Goal: Task Accomplishment & Management: Use online tool/utility

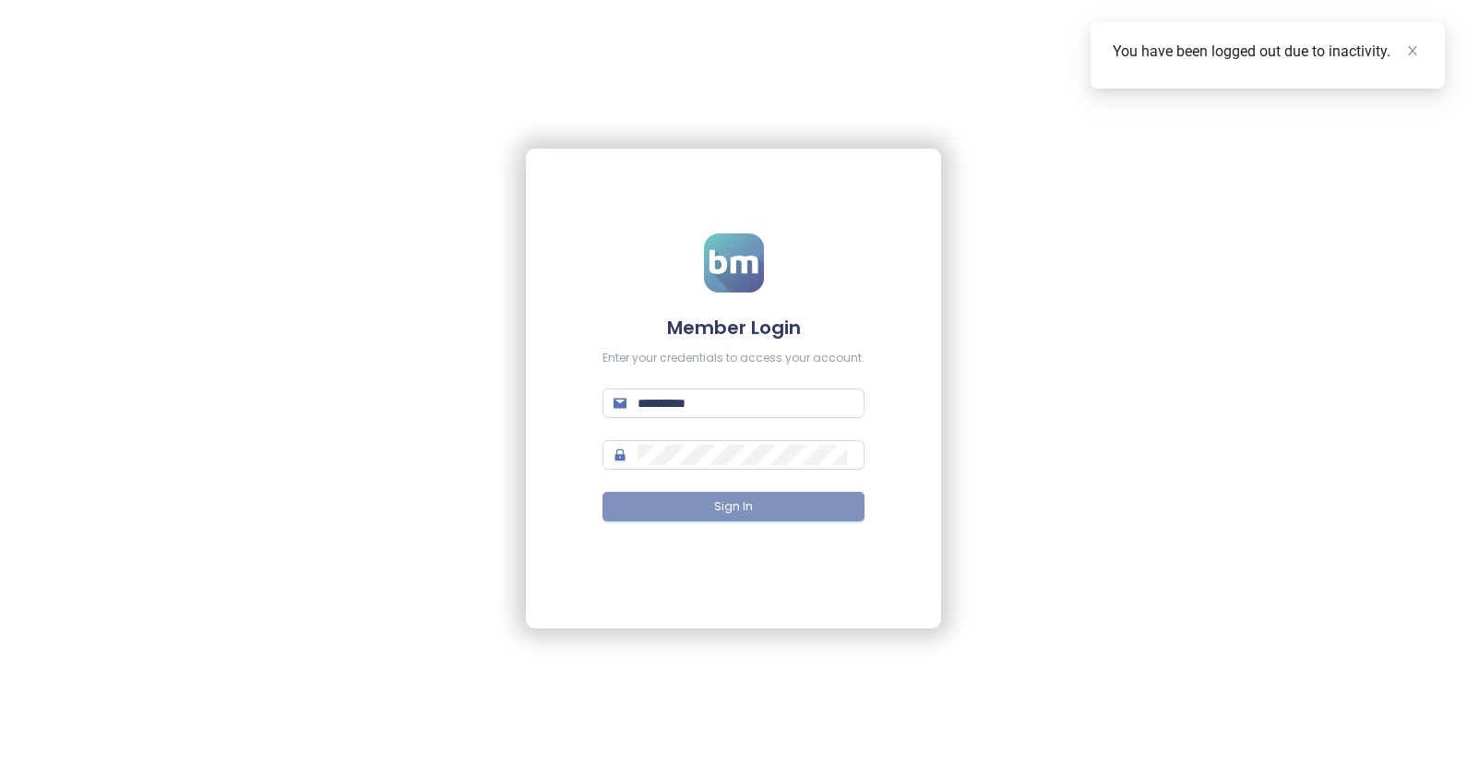
click at [702, 505] on button "Sign In" at bounding box center [733, 507] width 262 height 30
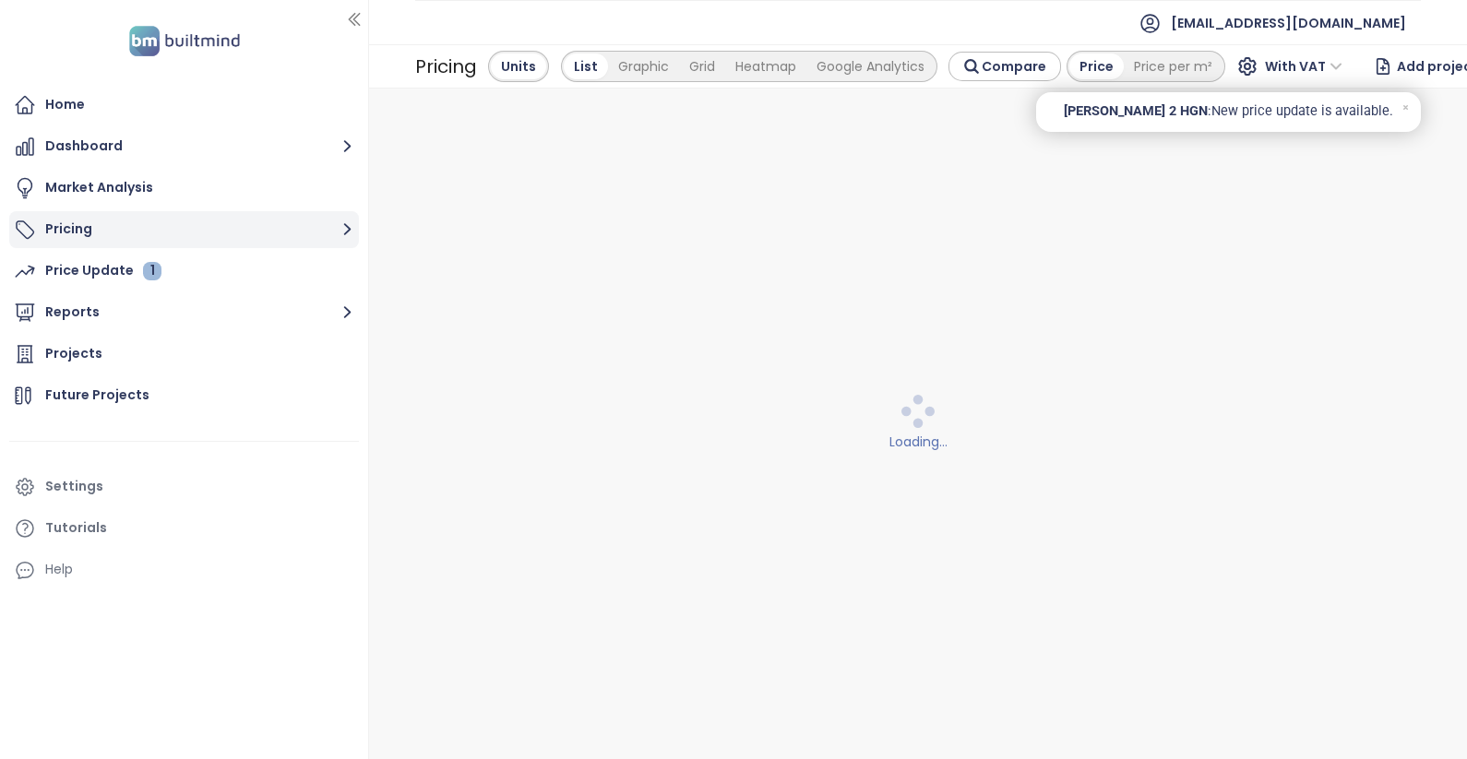
click at [60, 226] on button "Pricing" at bounding box center [184, 229] width 350 height 37
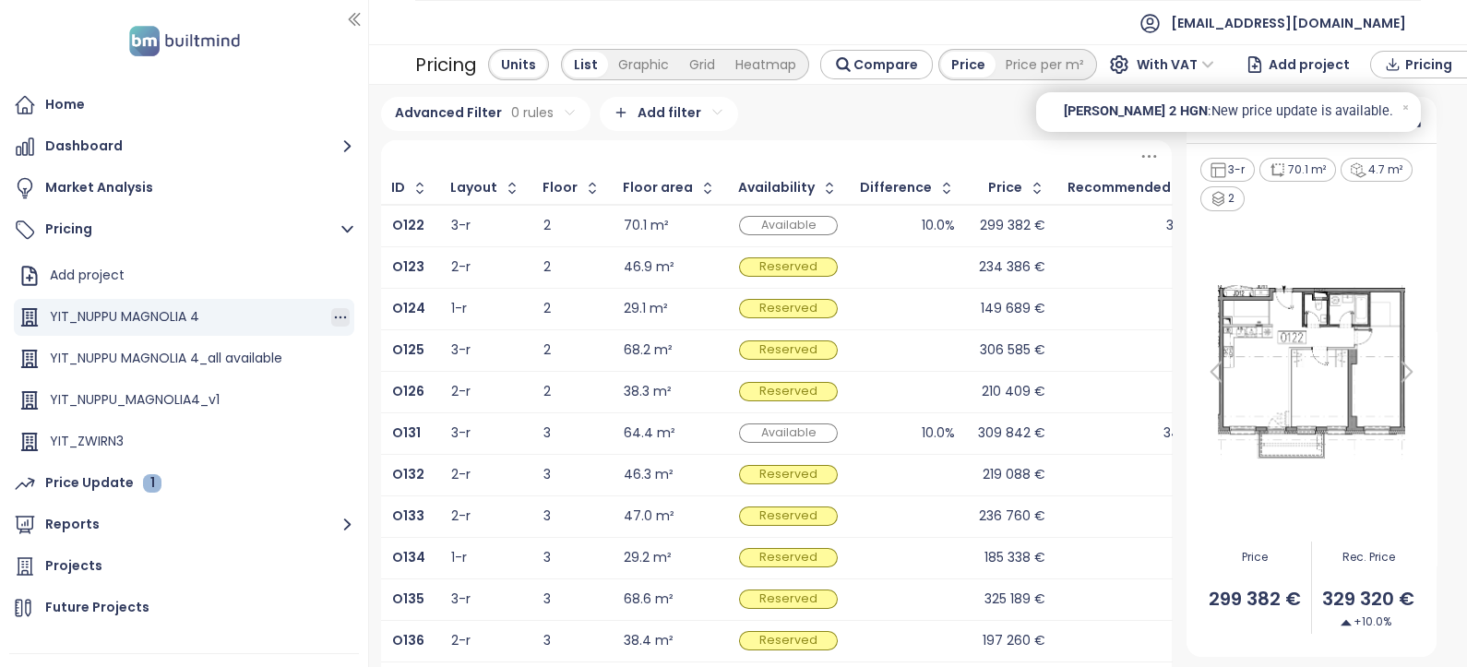
click at [331, 314] on icon "button" at bounding box center [340, 317] width 18 height 18
click at [367, 339] on icon "button" at bounding box center [360, 347] width 18 height 18
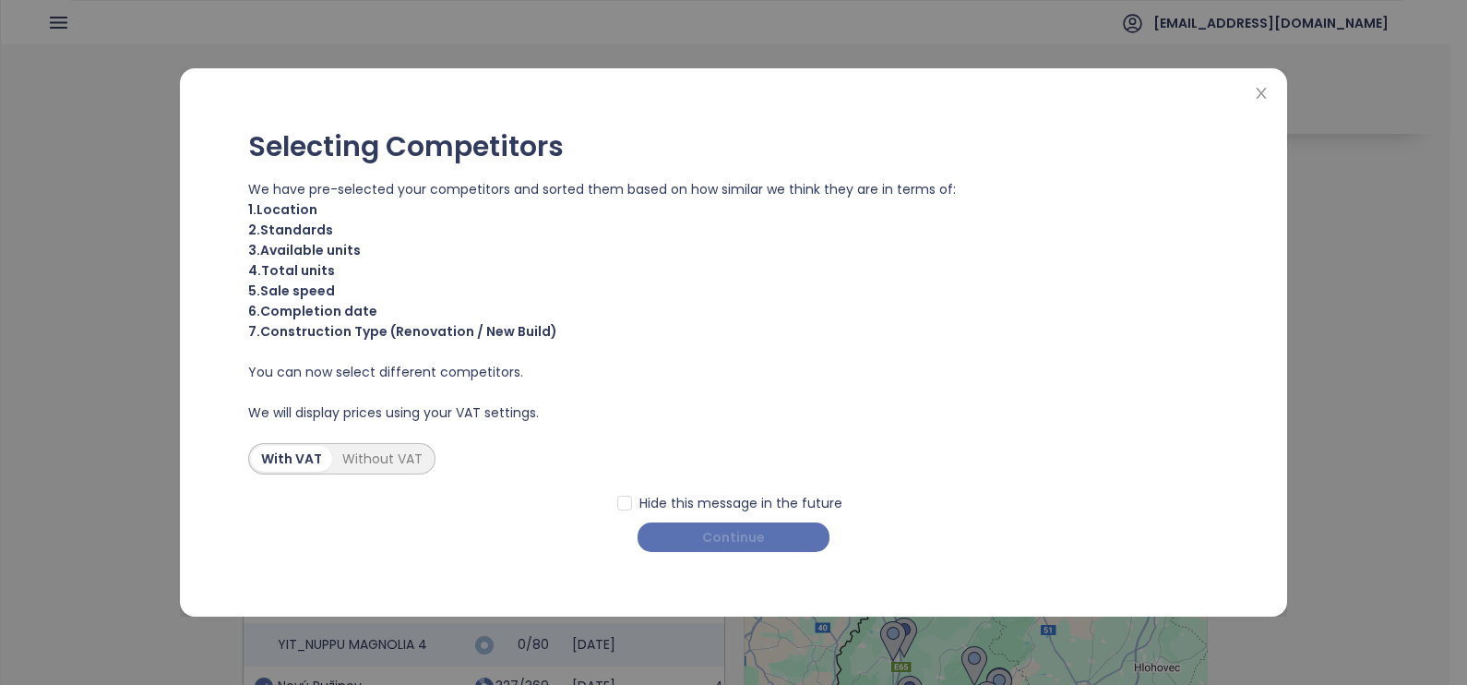
click at [674, 540] on button "Continue" at bounding box center [733, 537] width 192 height 30
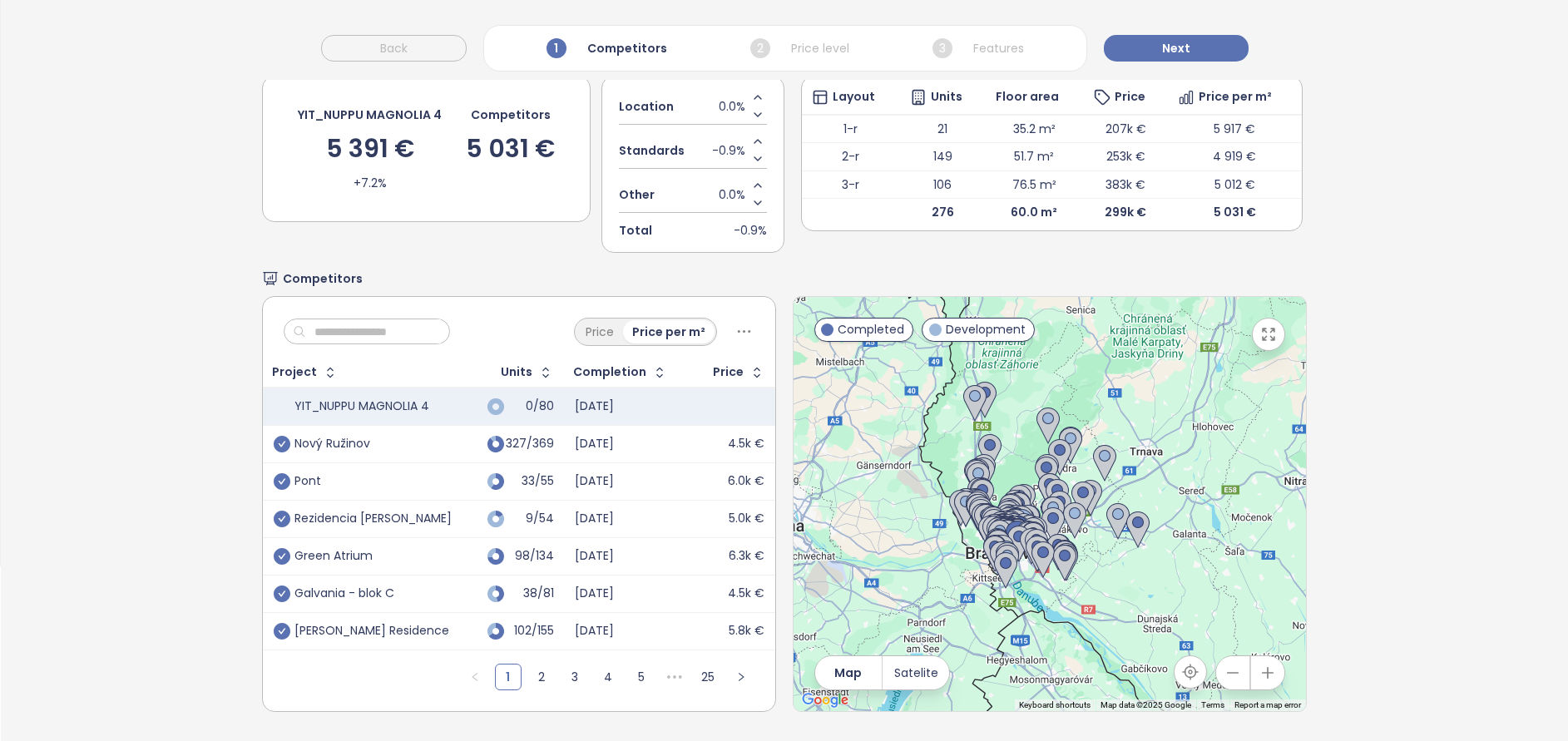
scroll to position [194, 0]
click at [1260, 664] on icon "button" at bounding box center [1268, 672] width 16 height 16
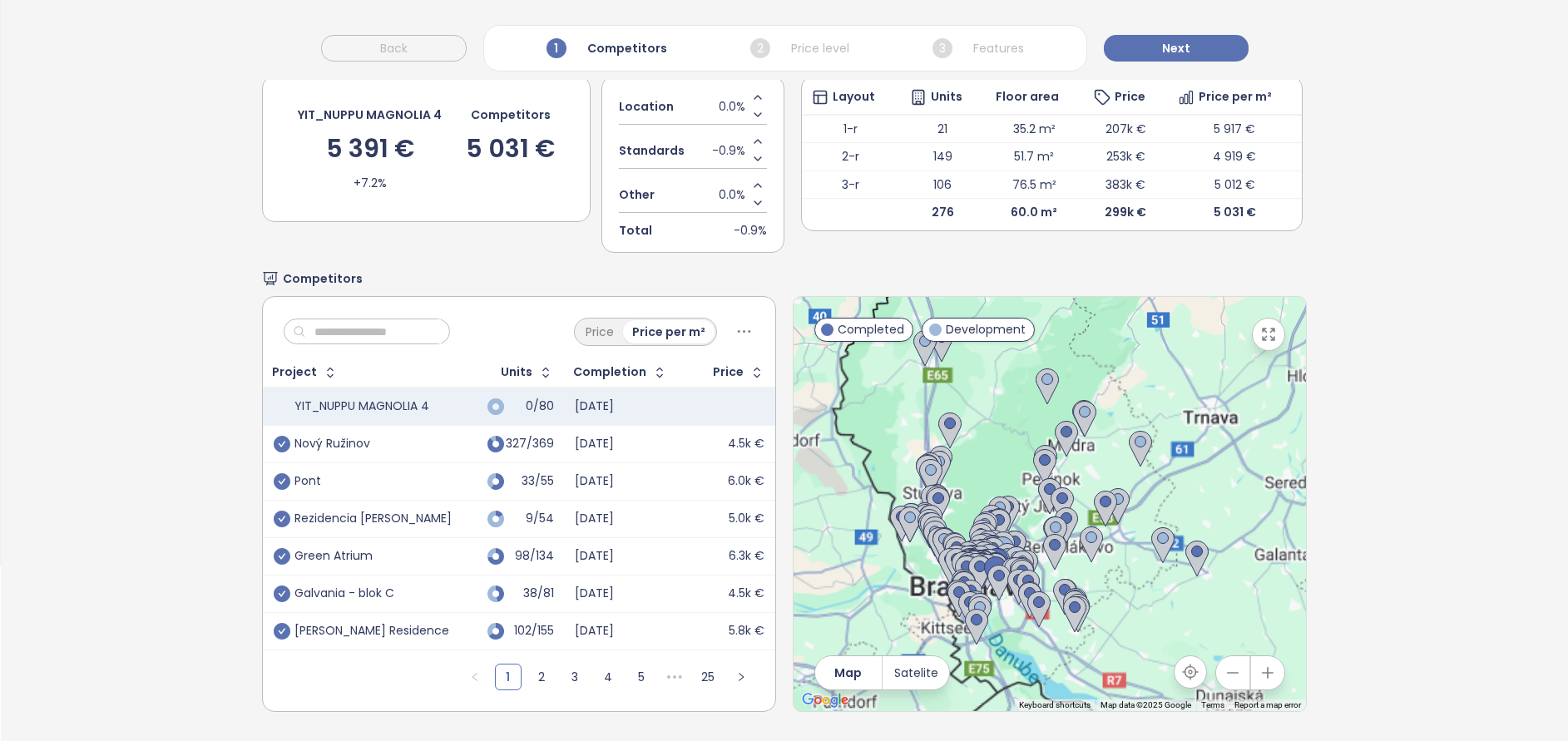
click at [1260, 664] on icon "button" at bounding box center [1268, 672] width 16 height 16
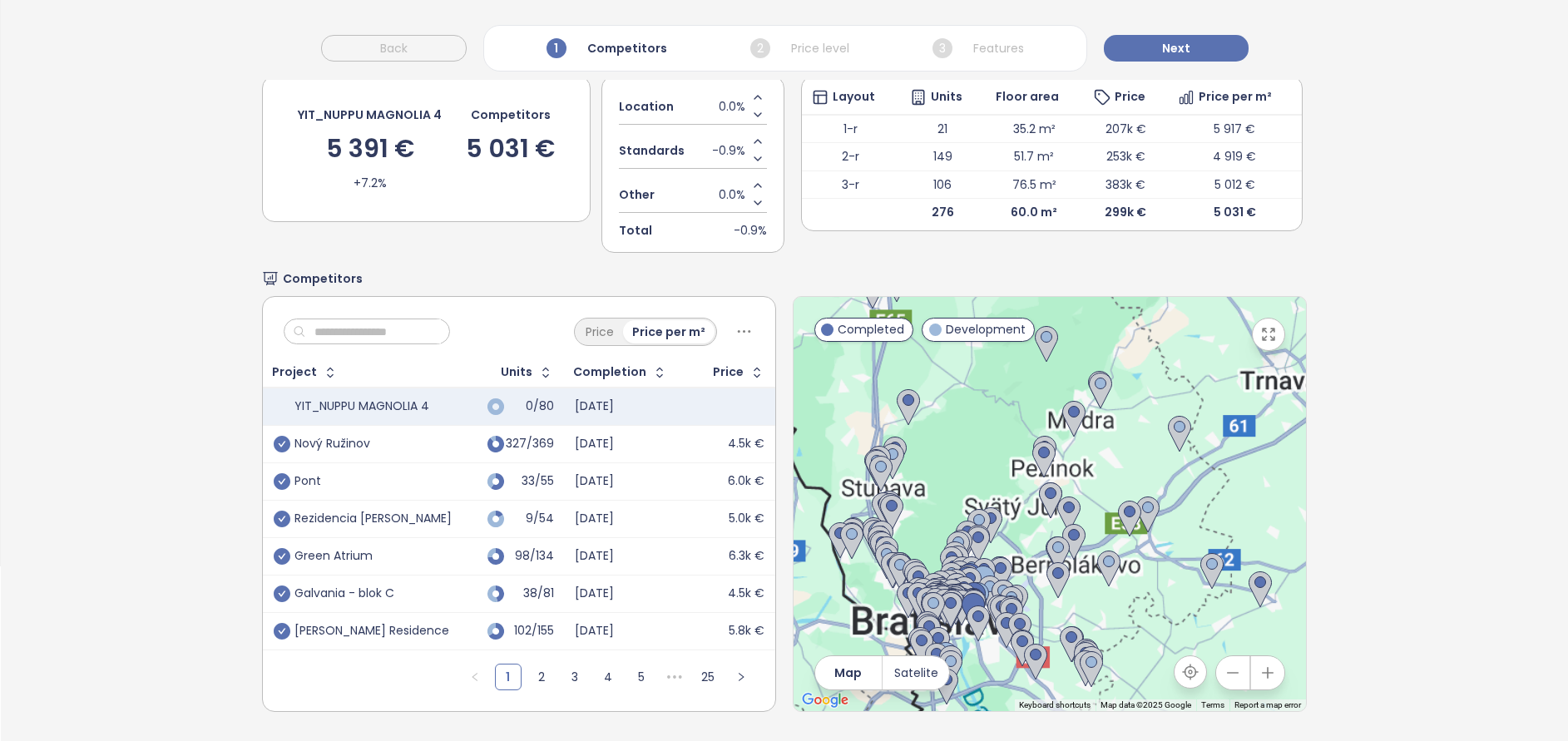
click at [1260, 664] on icon "button" at bounding box center [1268, 672] width 16 height 16
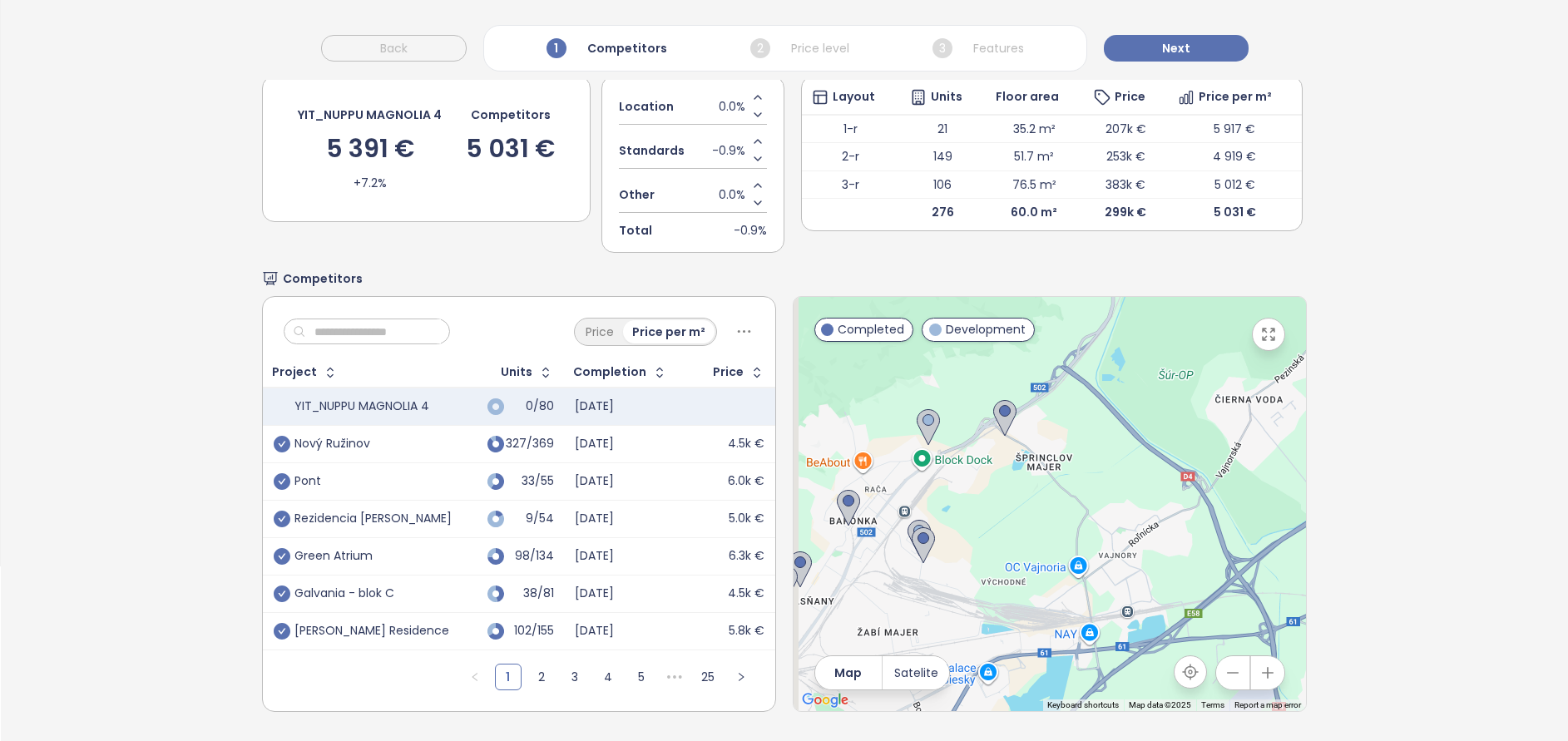
drag, startPoint x: 967, startPoint y: 584, endPoint x: 1341, endPoint y: 237, distance: 510.2
click at [1322, 237] on div "Selecting Competitors Price level YIT_NUPPU MAGNOLIA 4 5 391 € +7.2% Competitor…" at bounding box center [784, 343] width 1567 height 796
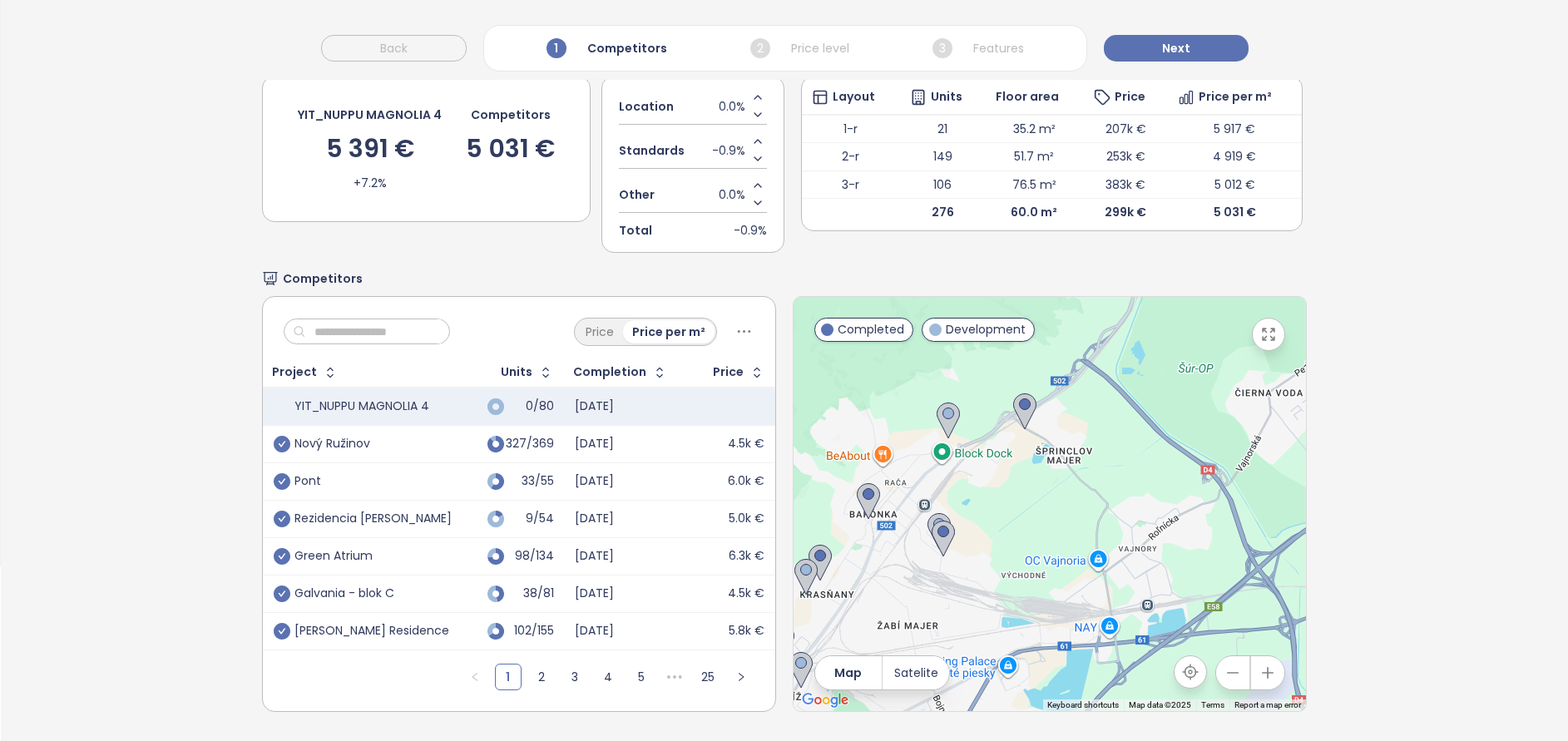
click at [1216, 656] on button "button" at bounding box center [1233, 672] width 33 height 33
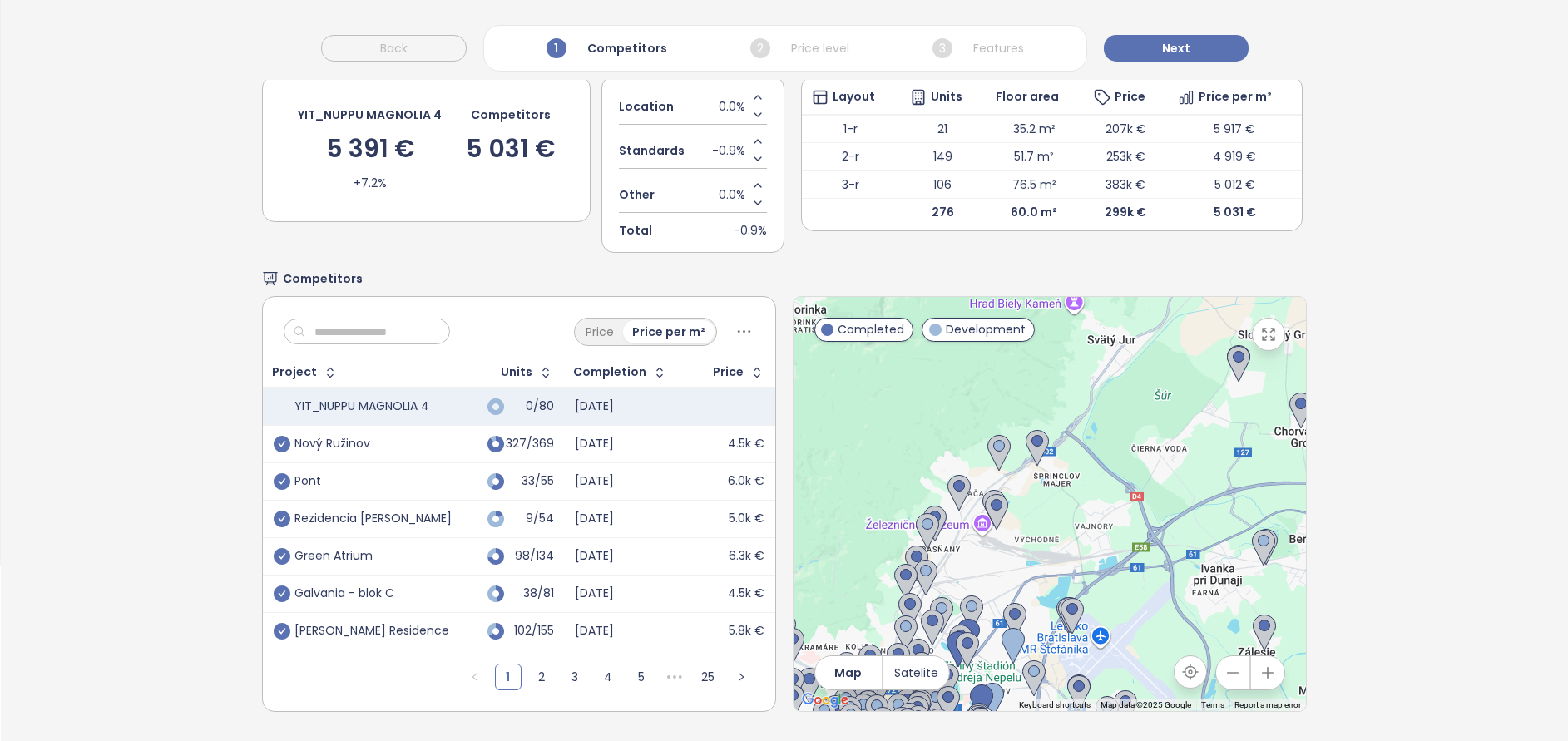
click at [1216, 656] on button "button" at bounding box center [1233, 672] width 33 height 33
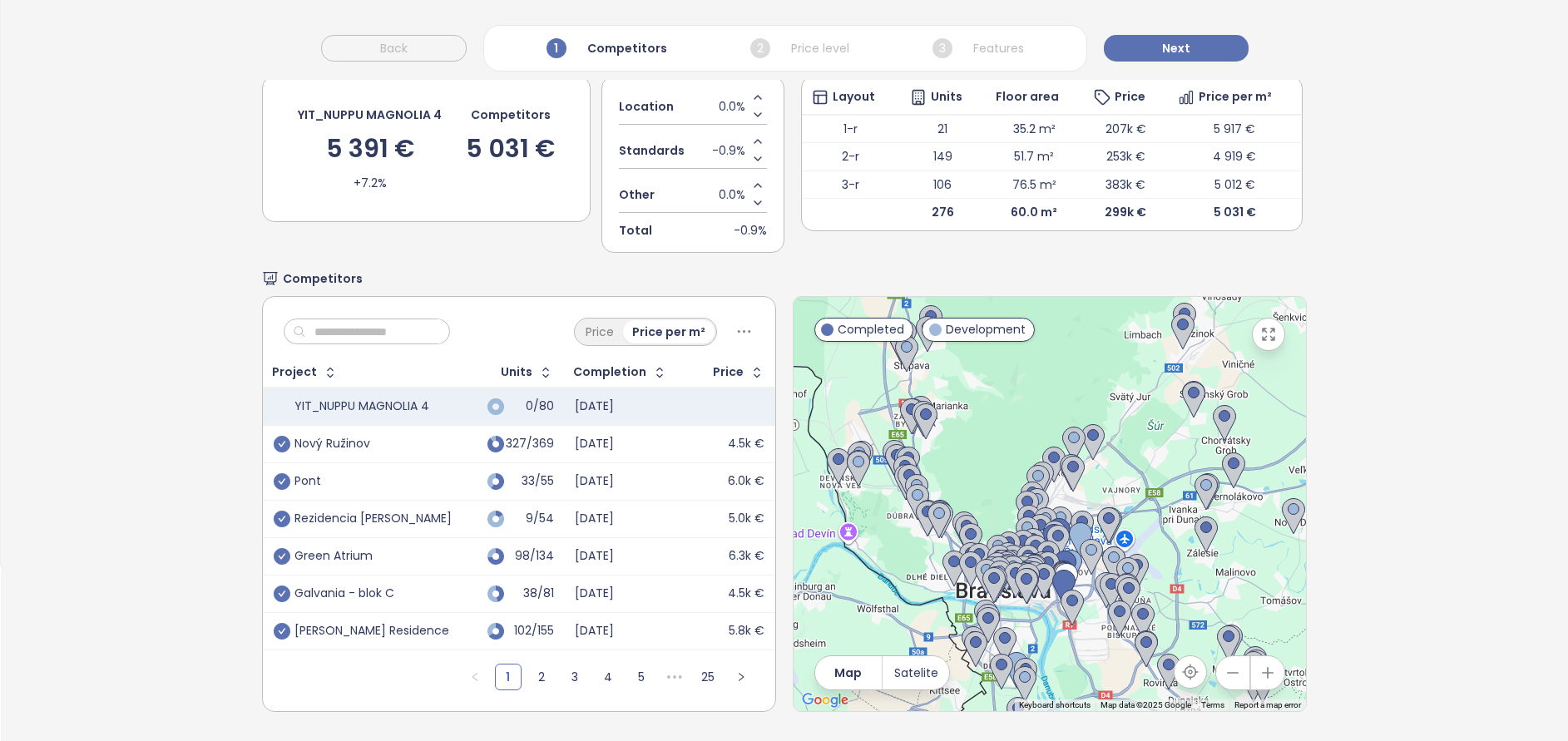
drag, startPoint x: 1074, startPoint y: 533, endPoint x: 1124, endPoint y: 506, distance: 56.8
click at [1124, 506] on div at bounding box center [1050, 503] width 512 height 414
click at [1260, 664] on icon "button" at bounding box center [1268, 672] width 16 height 16
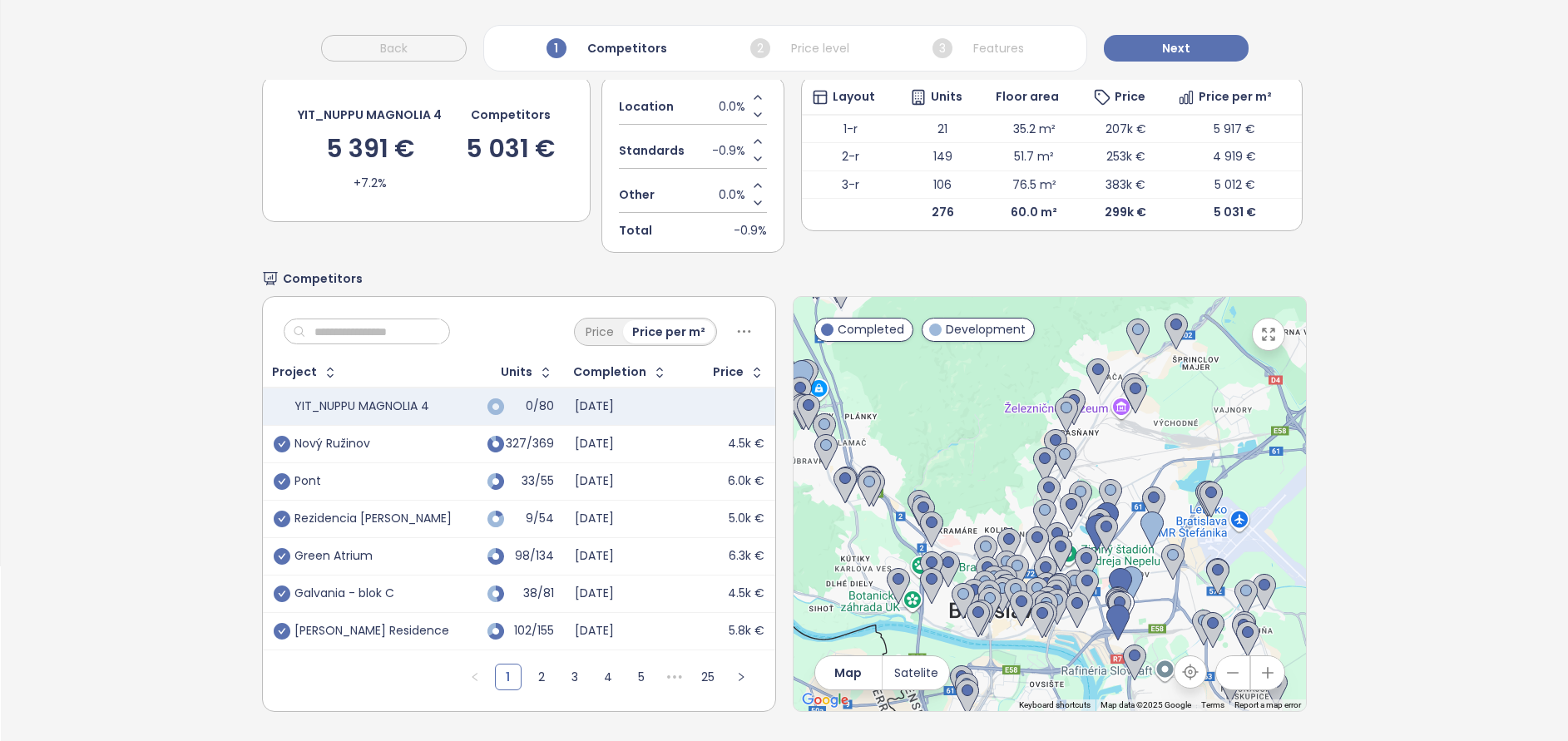
drag, startPoint x: 1116, startPoint y: 517, endPoint x: 1158, endPoint y: 445, distance: 83.4
click at [1158, 445] on div at bounding box center [1050, 503] width 512 height 414
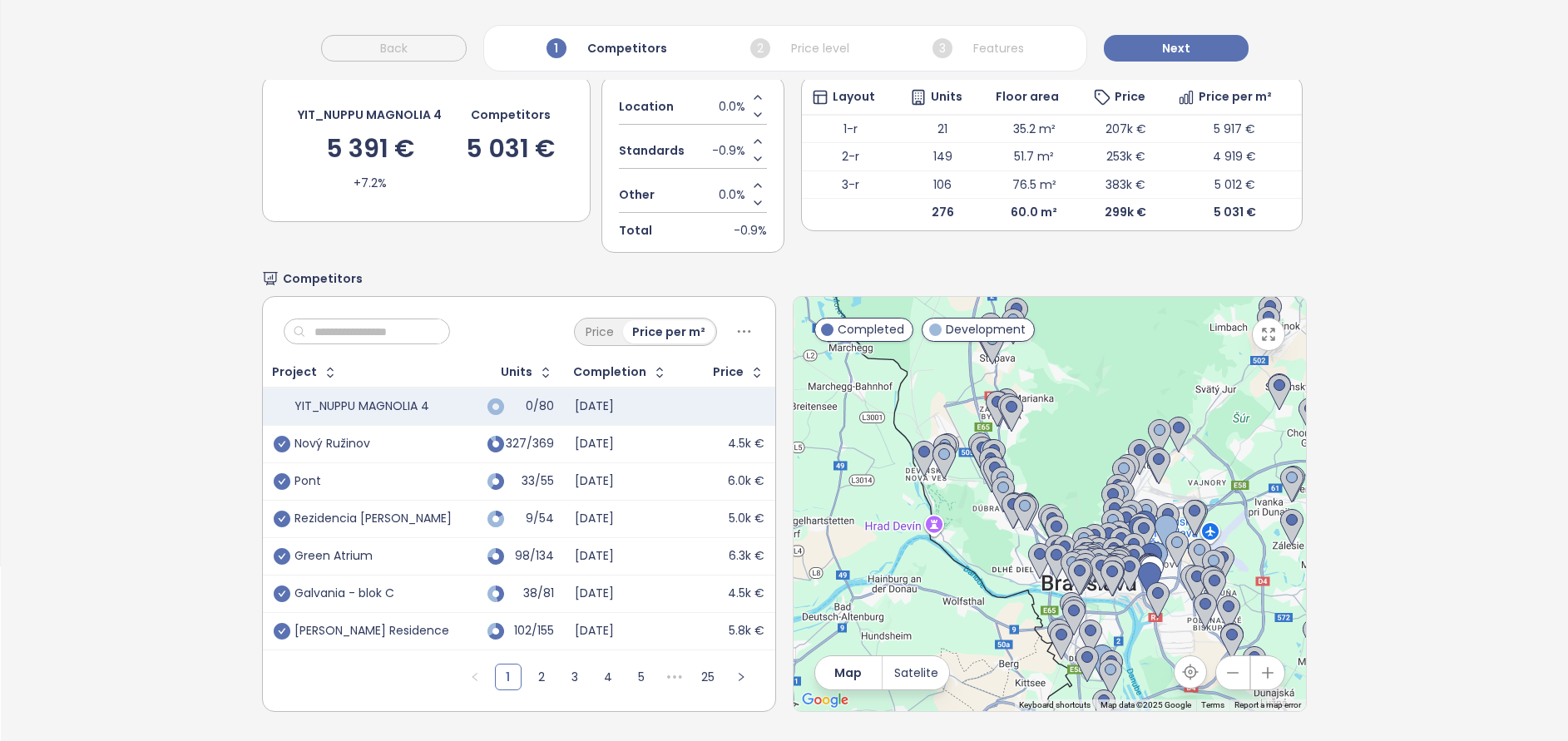
drag, startPoint x: 1197, startPoint y: 563, endPoint x: 1200, endPoint y: 616, distance: 53.1
click at [1200, 616] on div at bounding box center [1050, 503] width 512 height 414
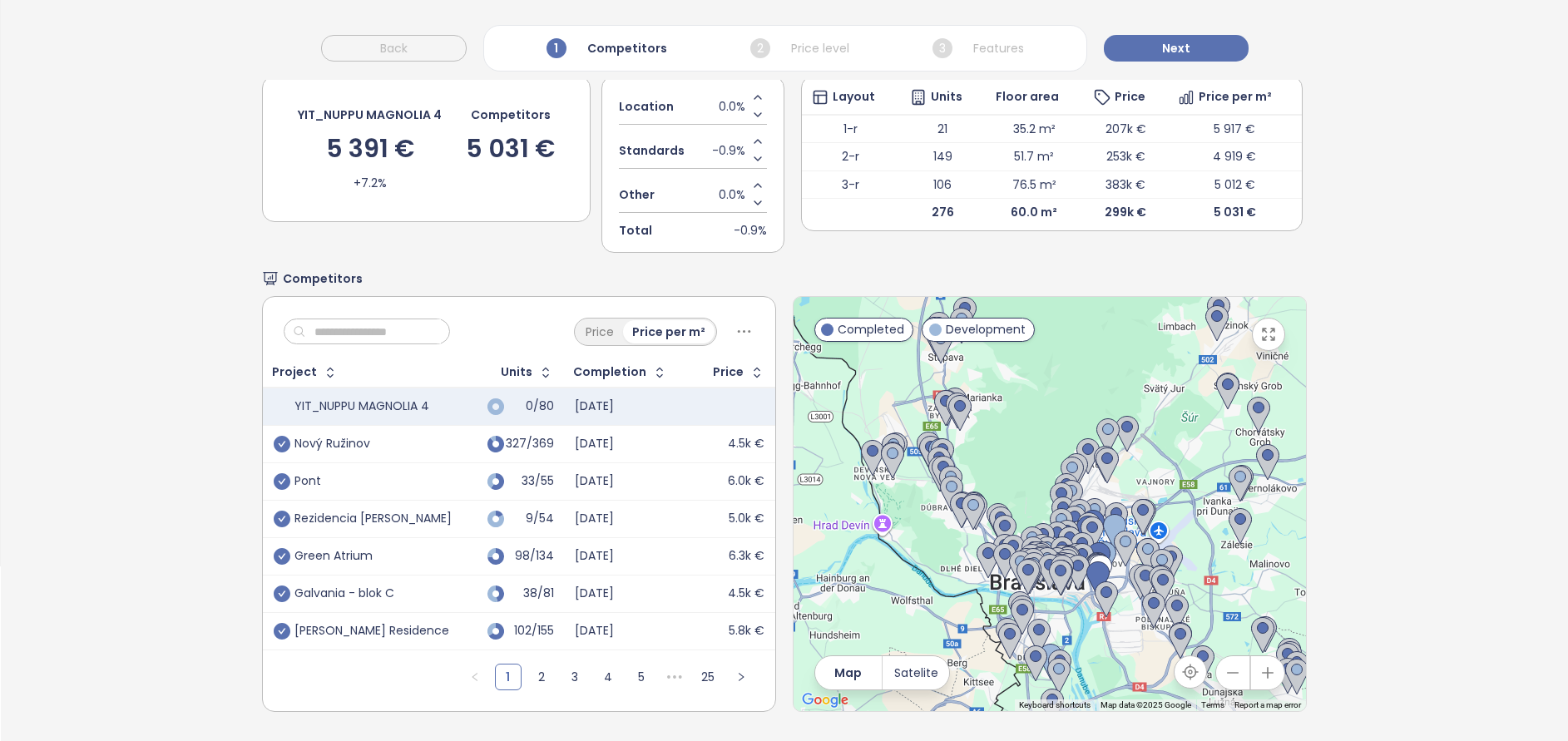
drag, startPoint x: 1142, startPoint y: 618, endPoint x: 1065, endPoint y: 638, distance: 79.6
click at [1065, 638] on div at bounding box center [1050, 503] width 512 height 414
click at [1261, 326] on icon "button" at bounding box center [1269, 334] width 16 height 16
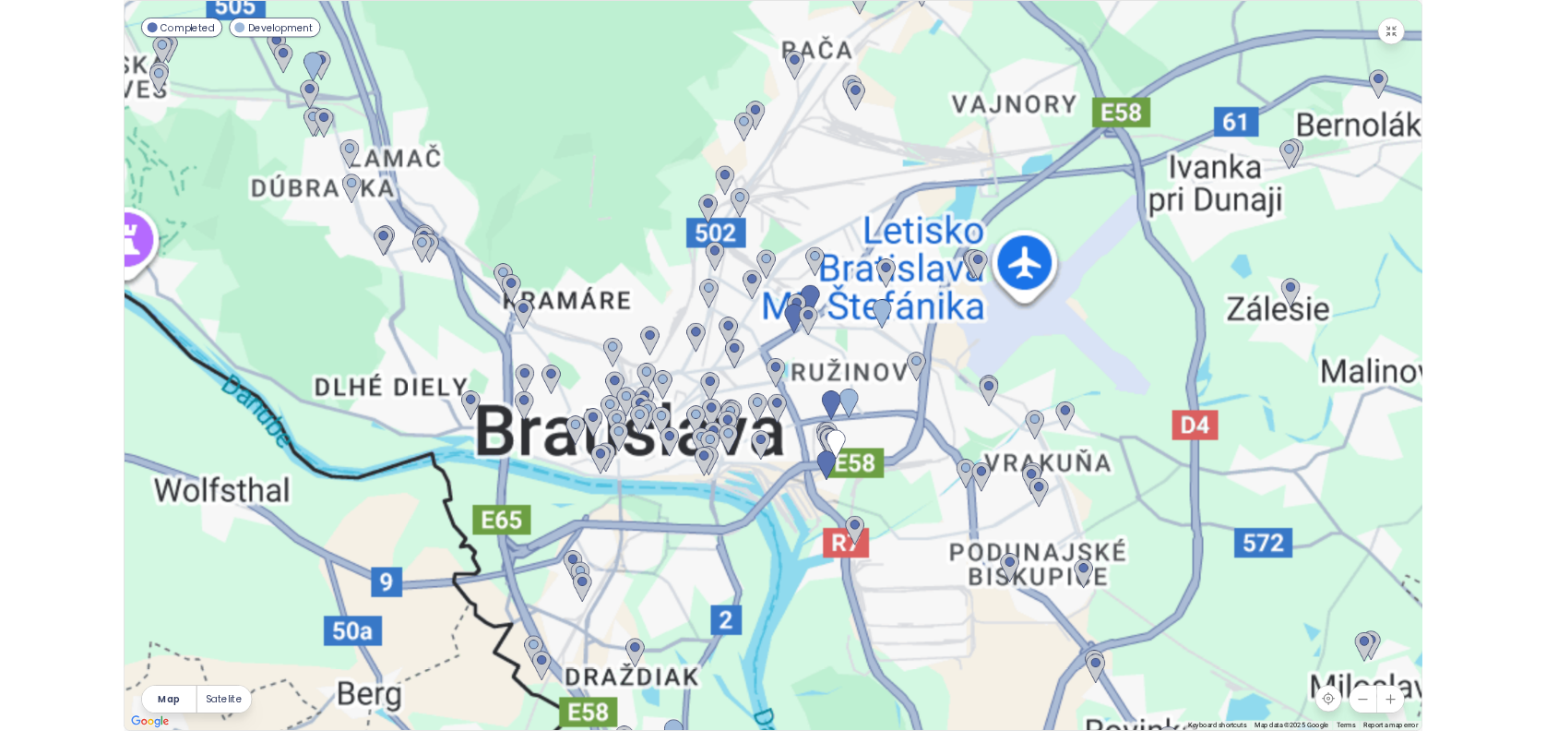
scroll to position [87, 0]
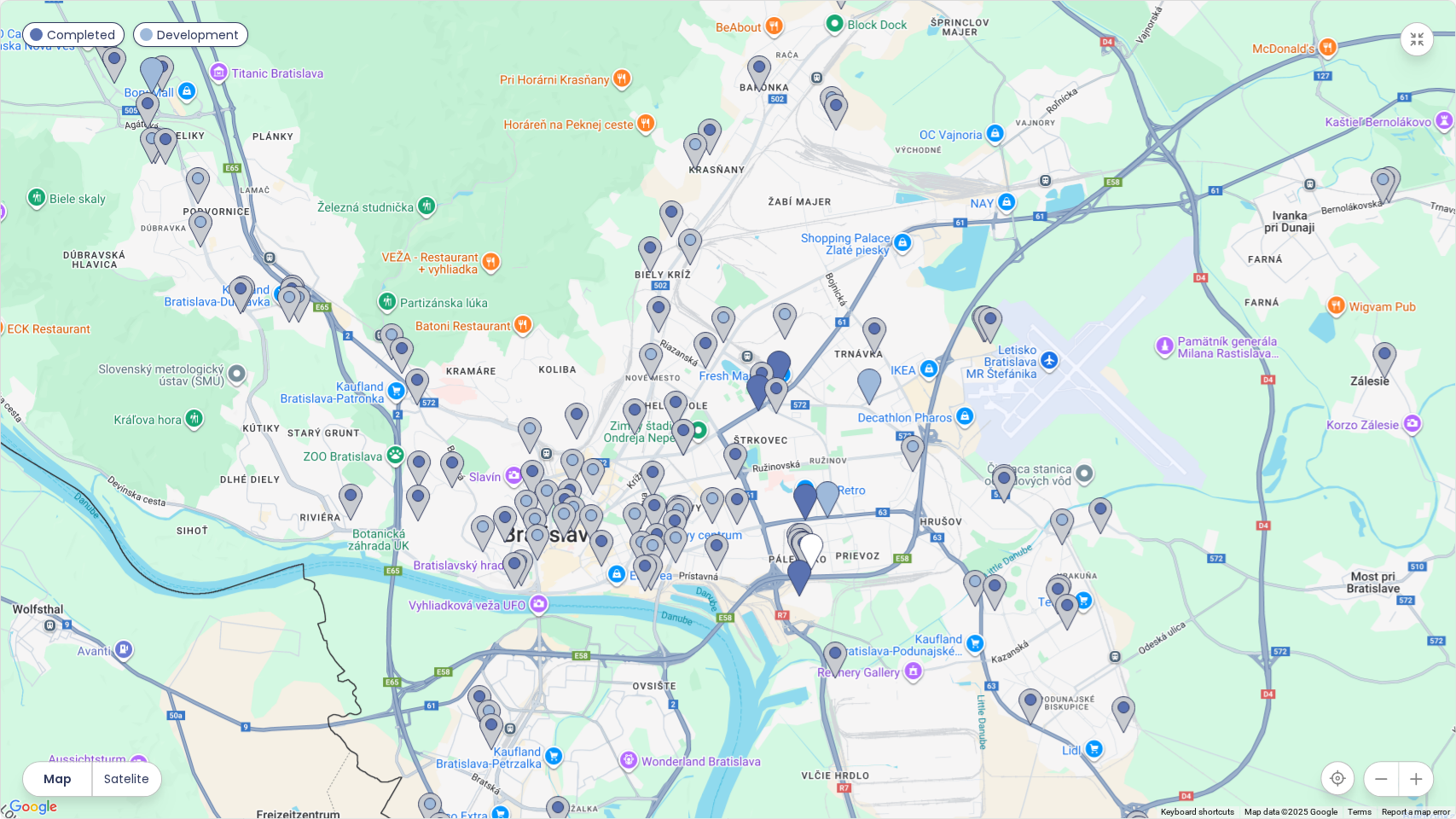
drag, startPoint x: 811, startPoint y: 403, endPoint x: 816, endPoint y: 455, distance: 52.2
click at [816, 455] on div at bounding box center [728, 410] width 1454 height 817
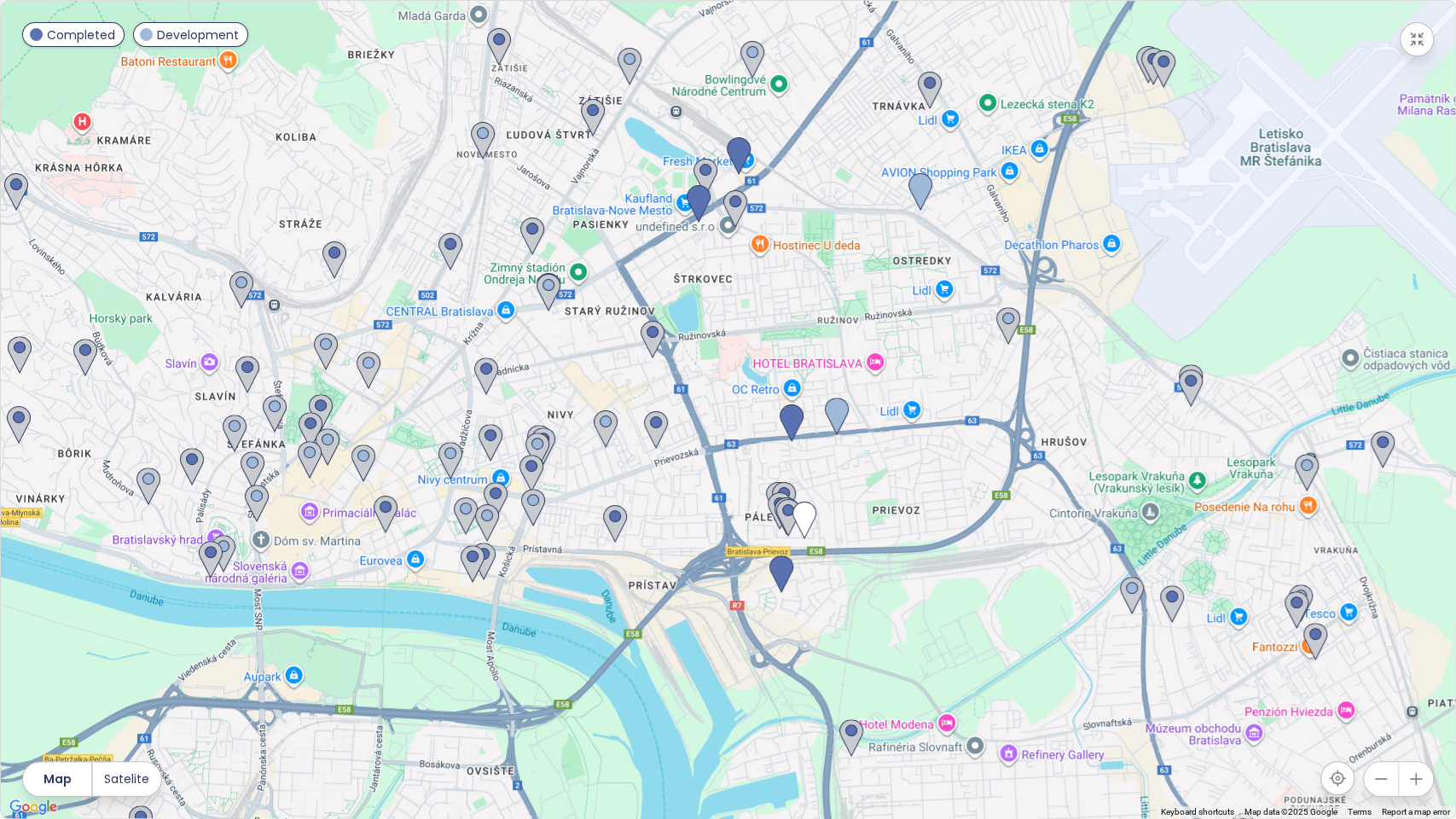
drag, startPoint x: 908, startPoint y: 693, endPoint x: 882, endPoint y: 549, distance: 146.3
click at [882, 549] on div at bounding box center [728, 410] width 1454 height 817
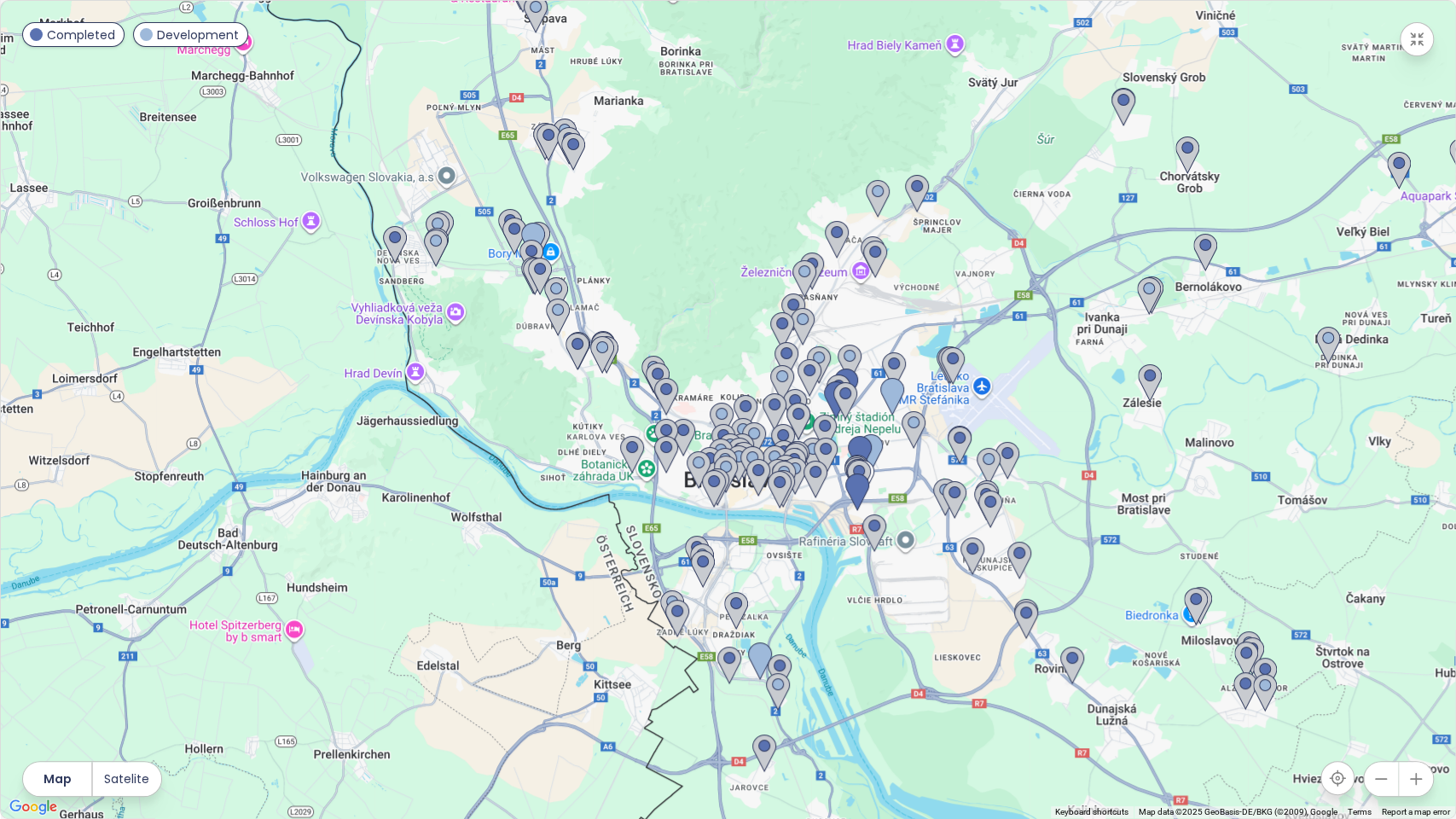
click at [1355, 41] on icon "button" at bounding box center [1416, 39] width 12 height 12
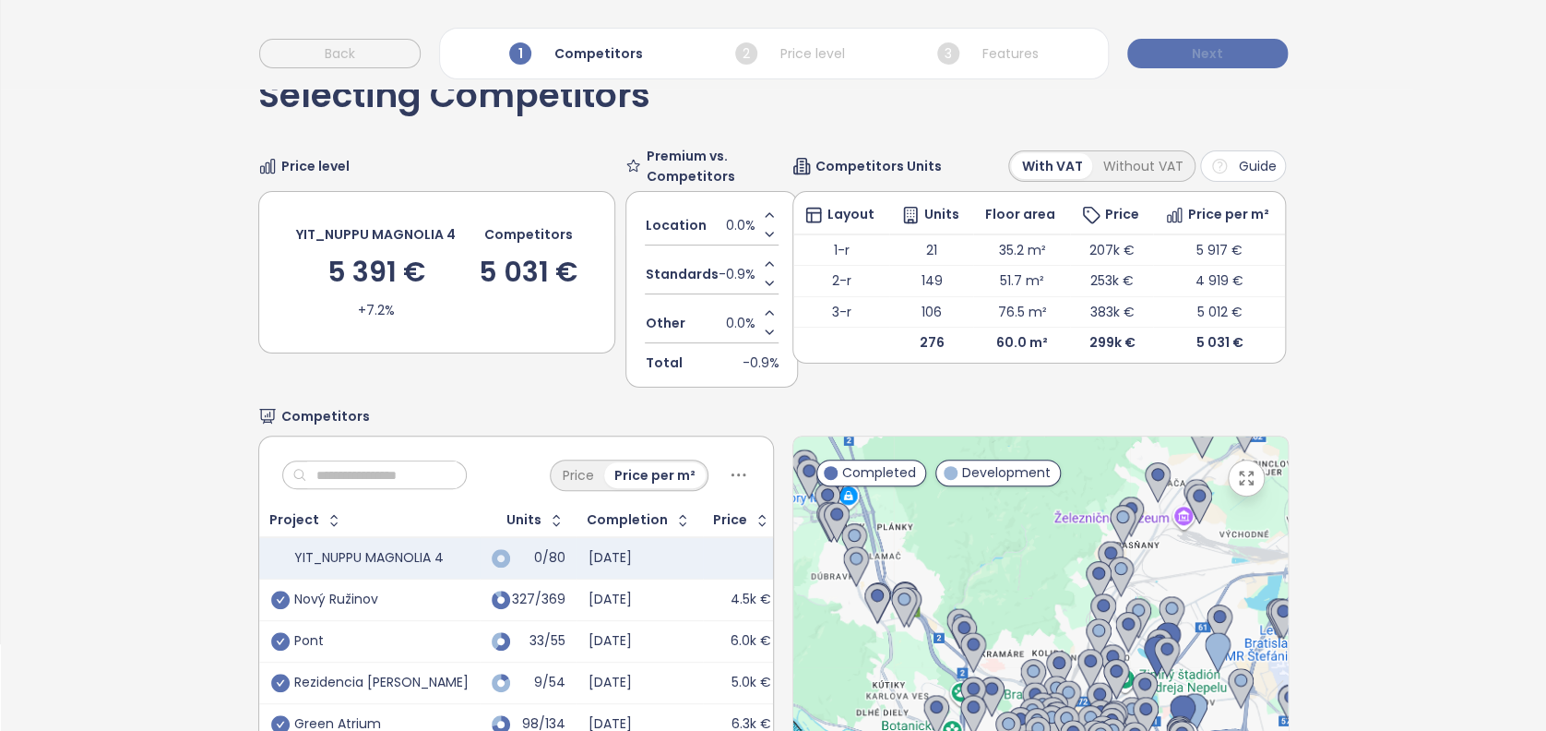
click at [1203, 57] on span "Next" at bounding box center [1207, 53] width 31 height 20
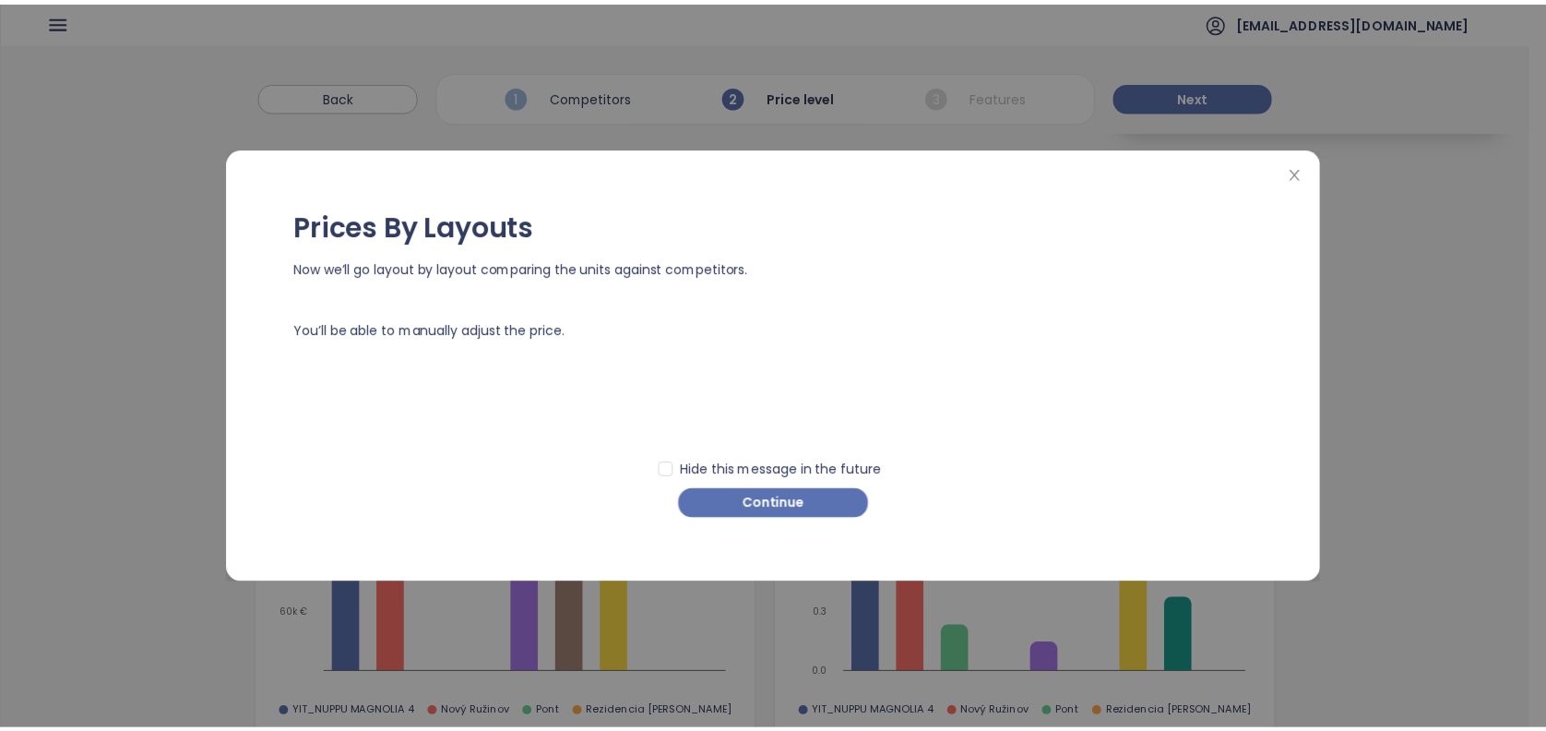
scroll to position [0, 0]
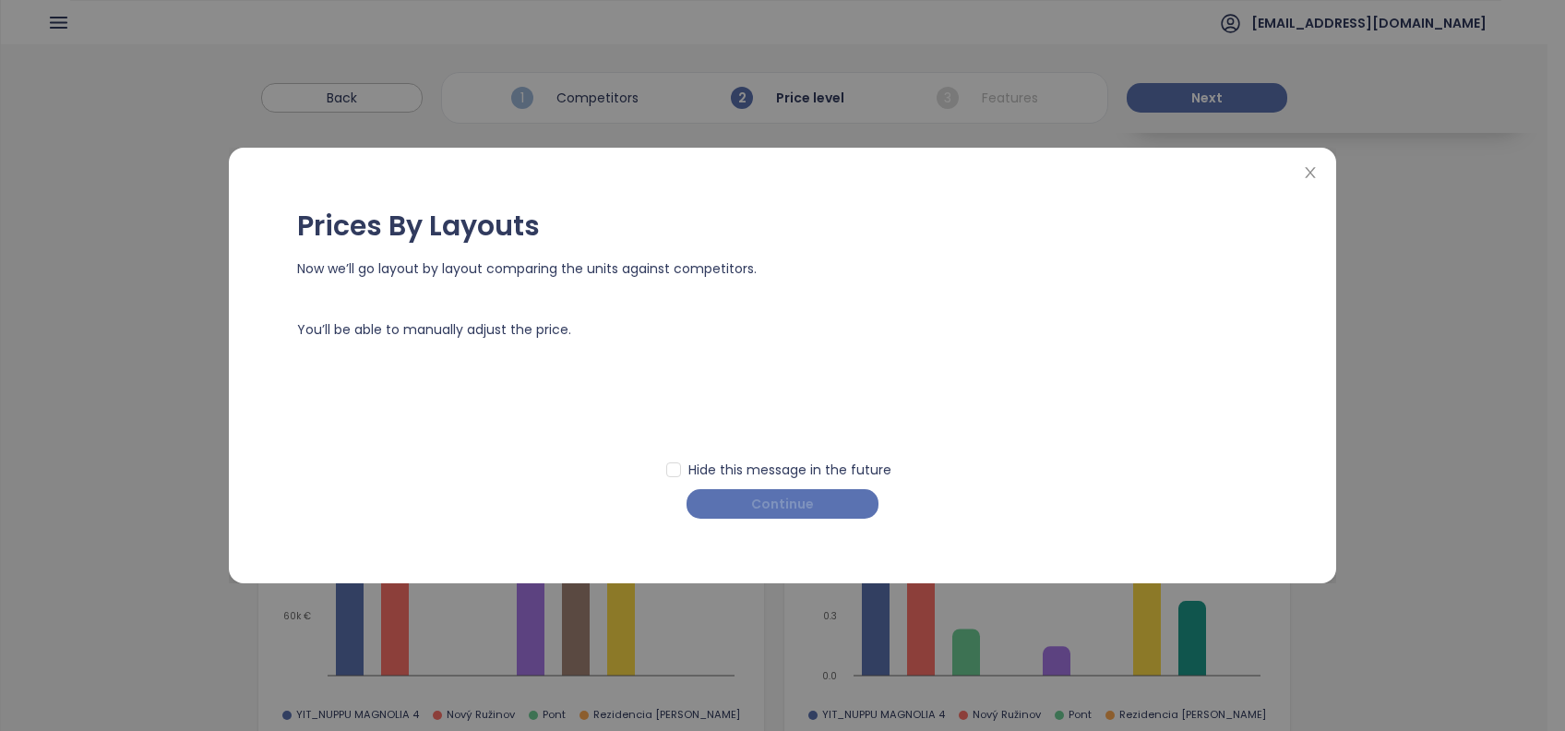
click at [823, 505] on button "Continue" at bounding box center [782, 504] width 192 height 30
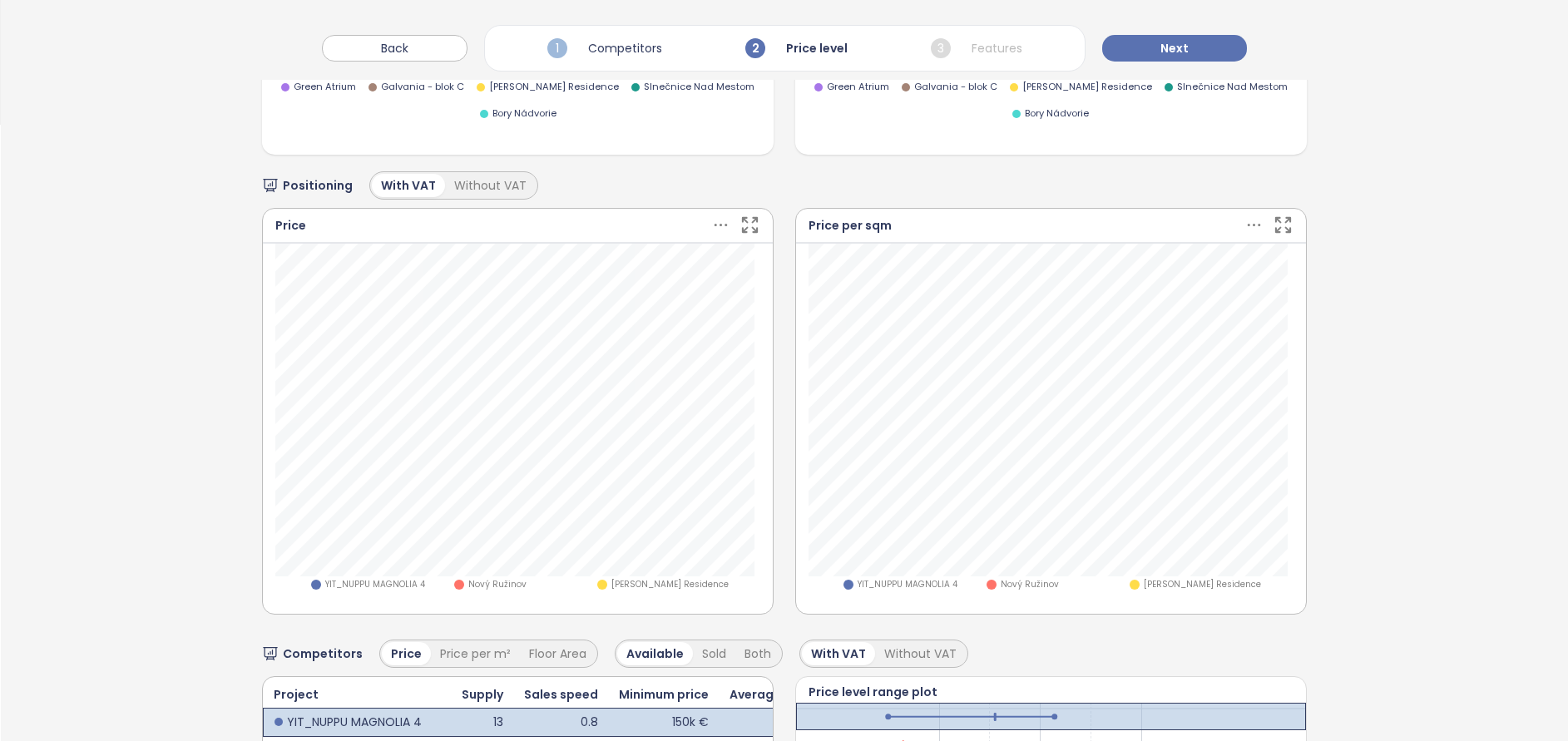
scroll to position [624, 0]
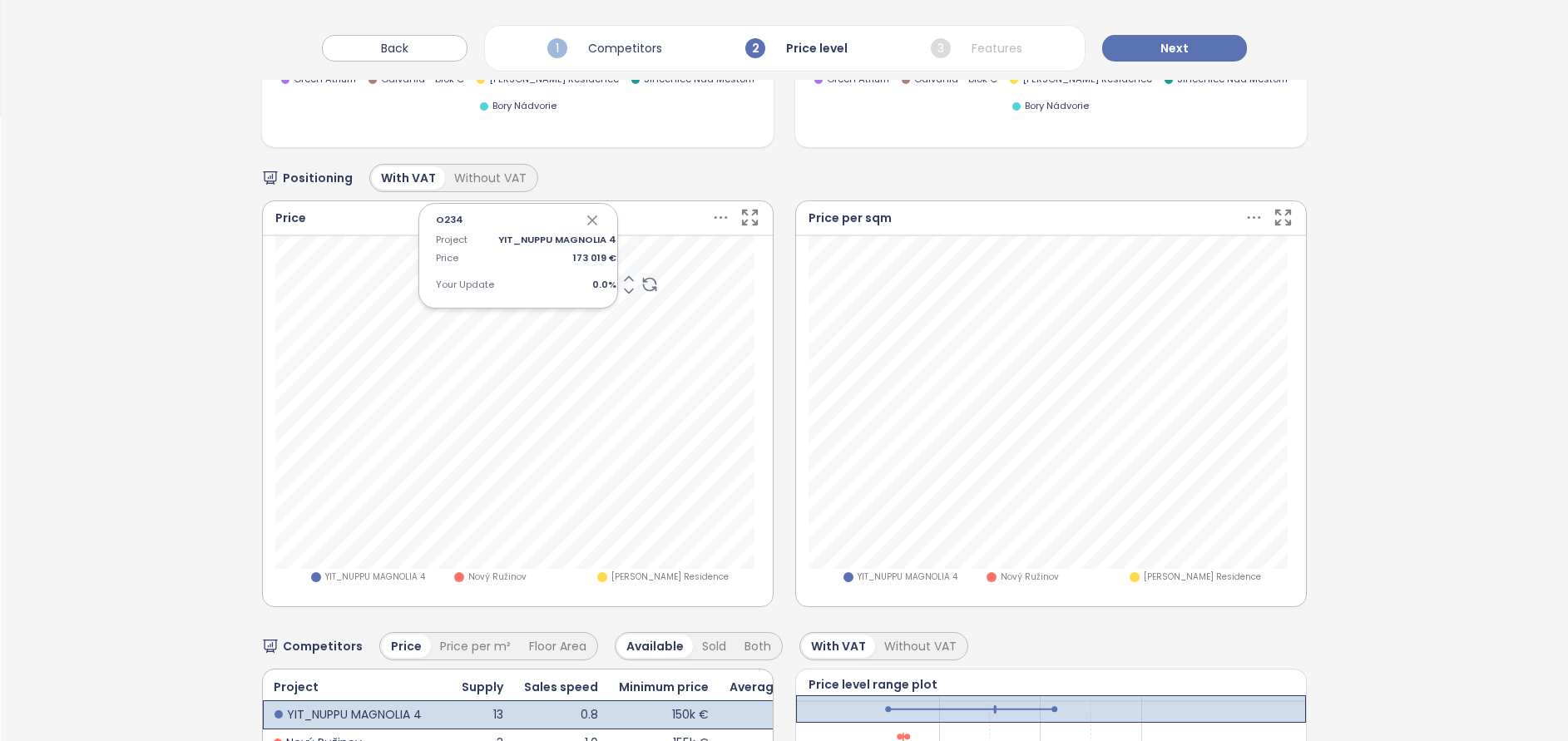
click at [587, 278] on span "0.0 %" at bounding box center [557, 285] width 118 height 15
click at [628, 270] on div at bounding box center [639, 285] width 38 height 29
click at [620, 270] on icon at bounding box center [628, 279] width 16 height 16
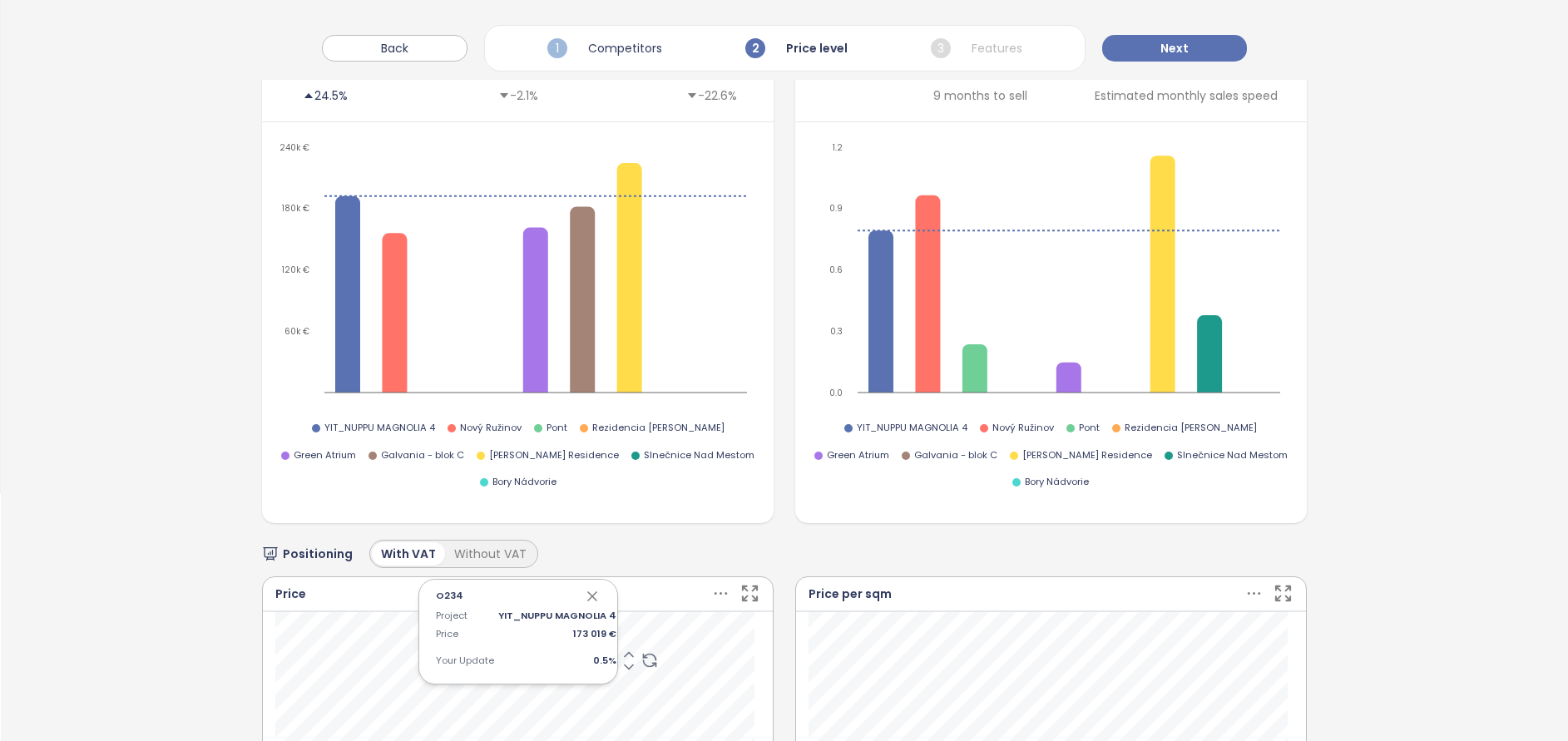
scroll to position [124, 0]
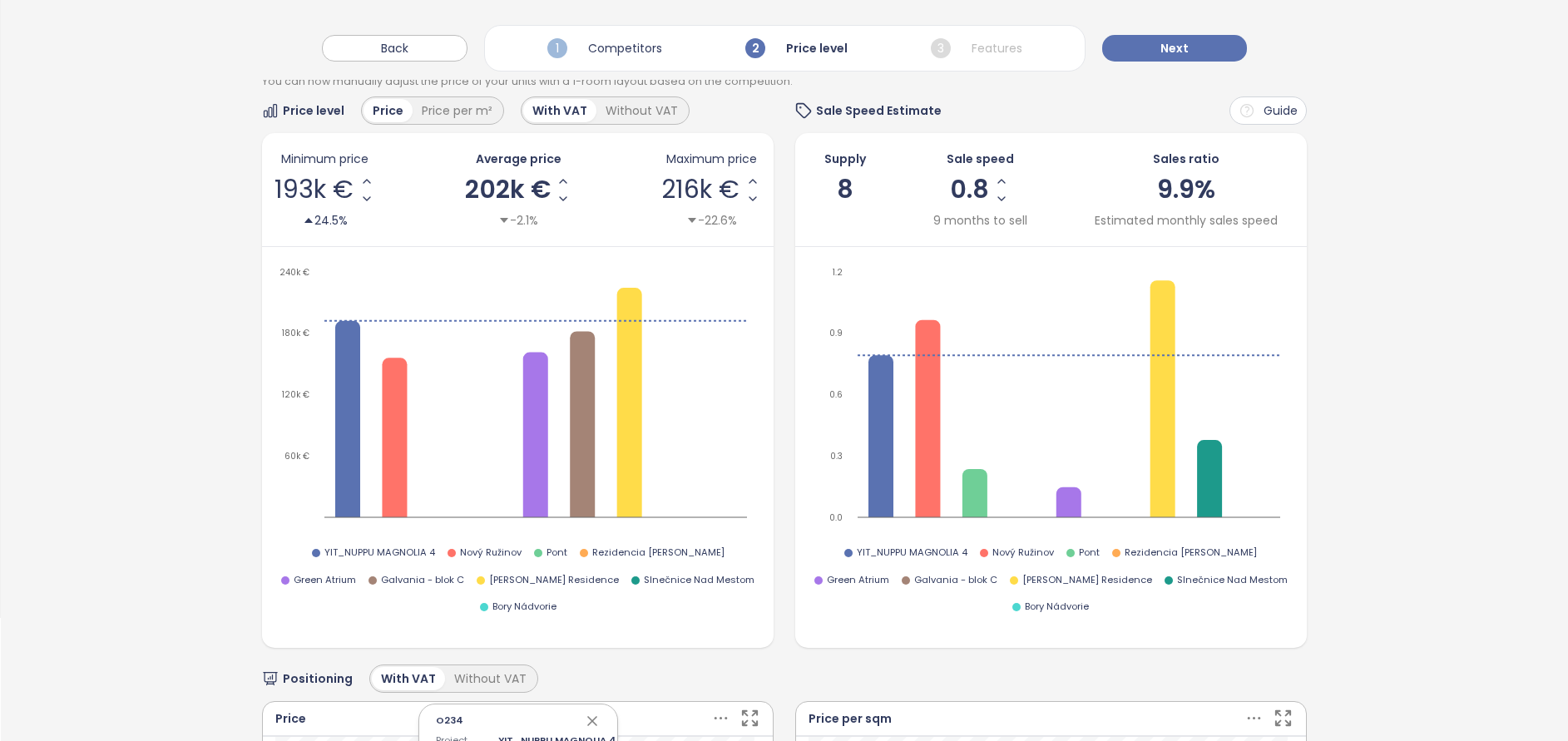
click at [1167, 32] on div "Back 1 Competitors 2 Price level 3 Features Next" at bounding box center [784, 40] width 1567 height 80
click at [1178, 44] on span "Next" at bounding box center [1174, 48] width 28 height 18
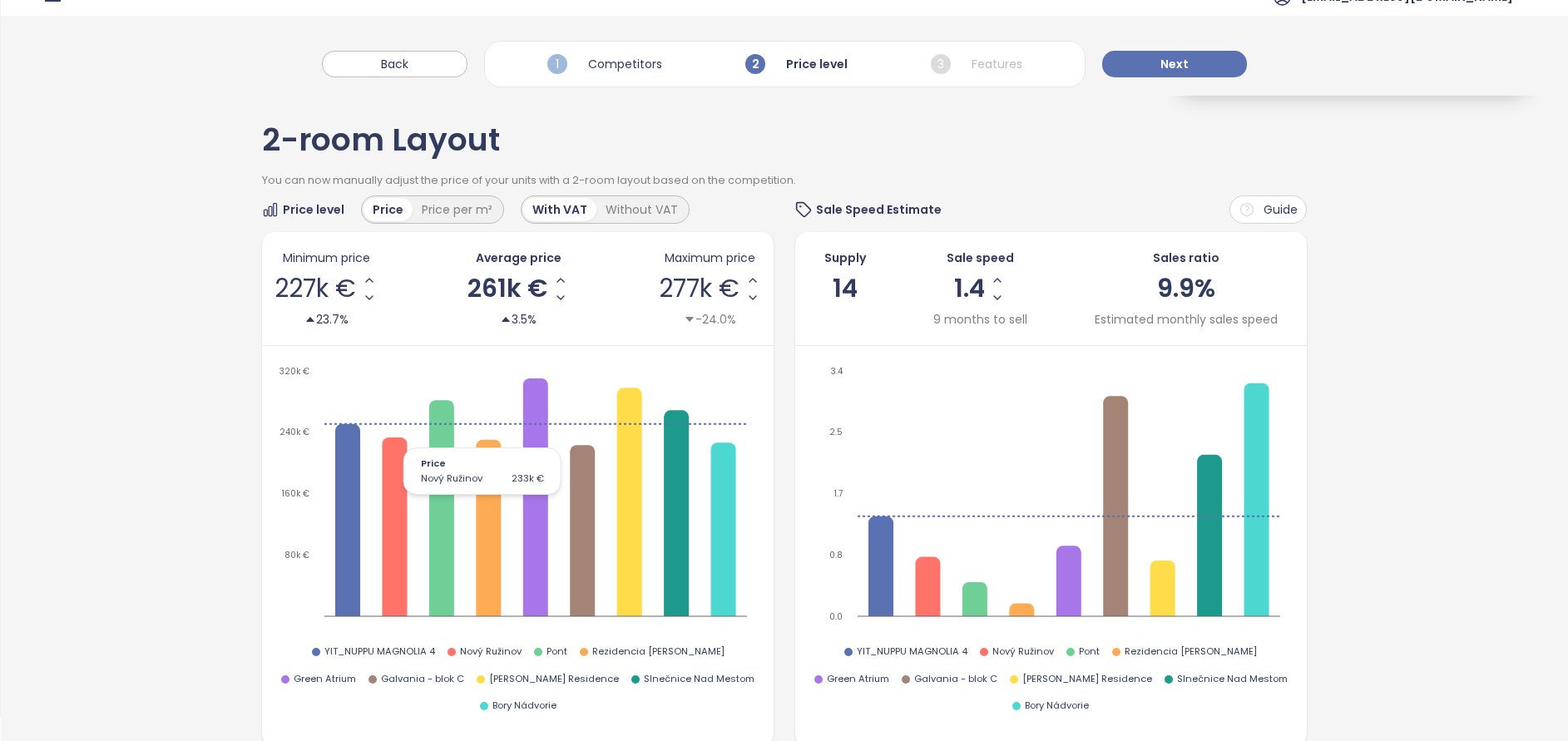
scroll to position [0, 0]
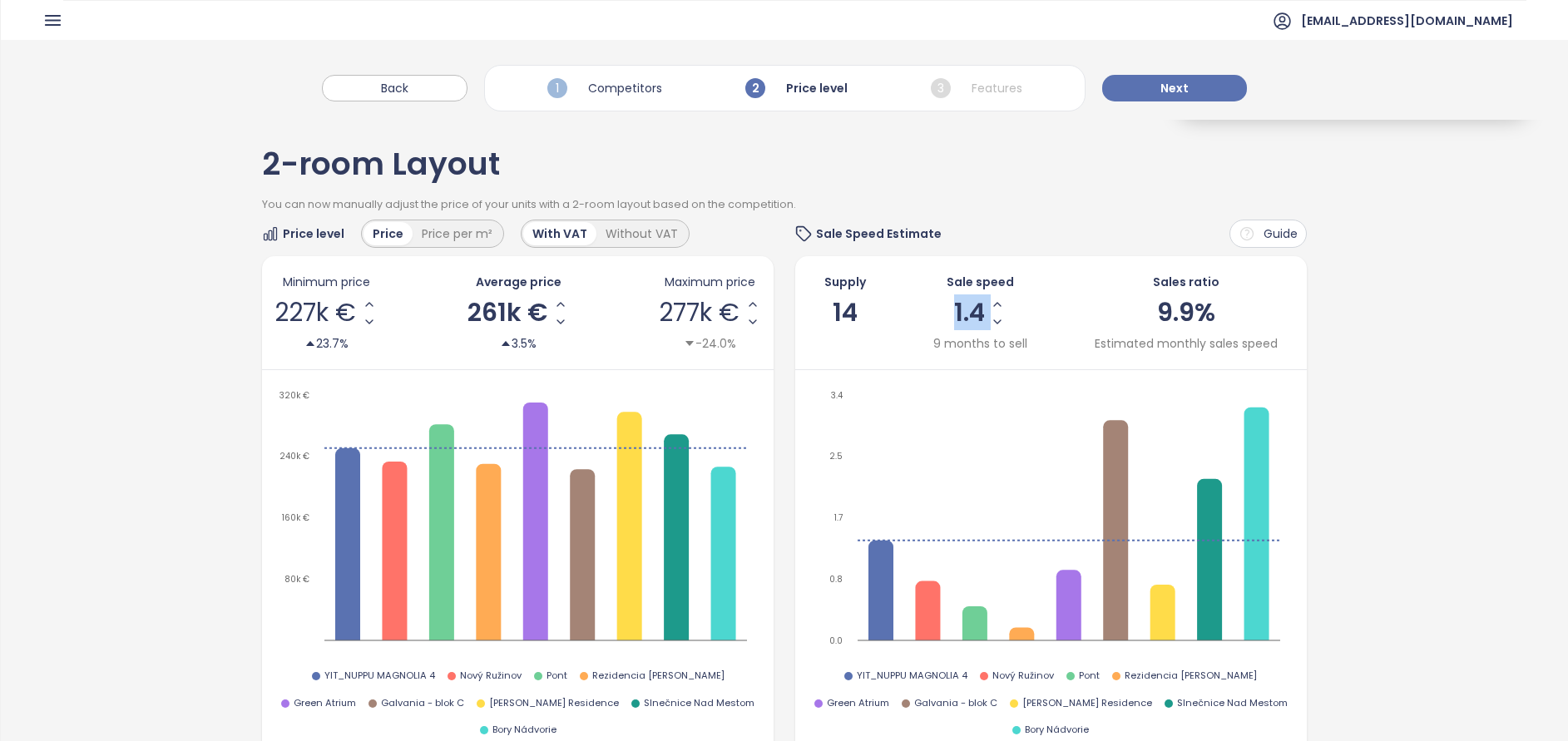
drag, startPoint x: 975, startPoint y: 308, endPoint x: 929, endPoint y: 312, distance: 46.2
click at [933, 312] on div "Sale speed 1.4 9 months to sell" at bounding box center [980, 313] width 94 height 80
drag, startPoint x: 929, startPoint y: 312, endPoint x: 987, endPoint y: 323, distance: 59.0
click at [991, 323] on icon "Decrease Sale Speed - Monthly" at bounding box center [997, 322] width 14 height 14
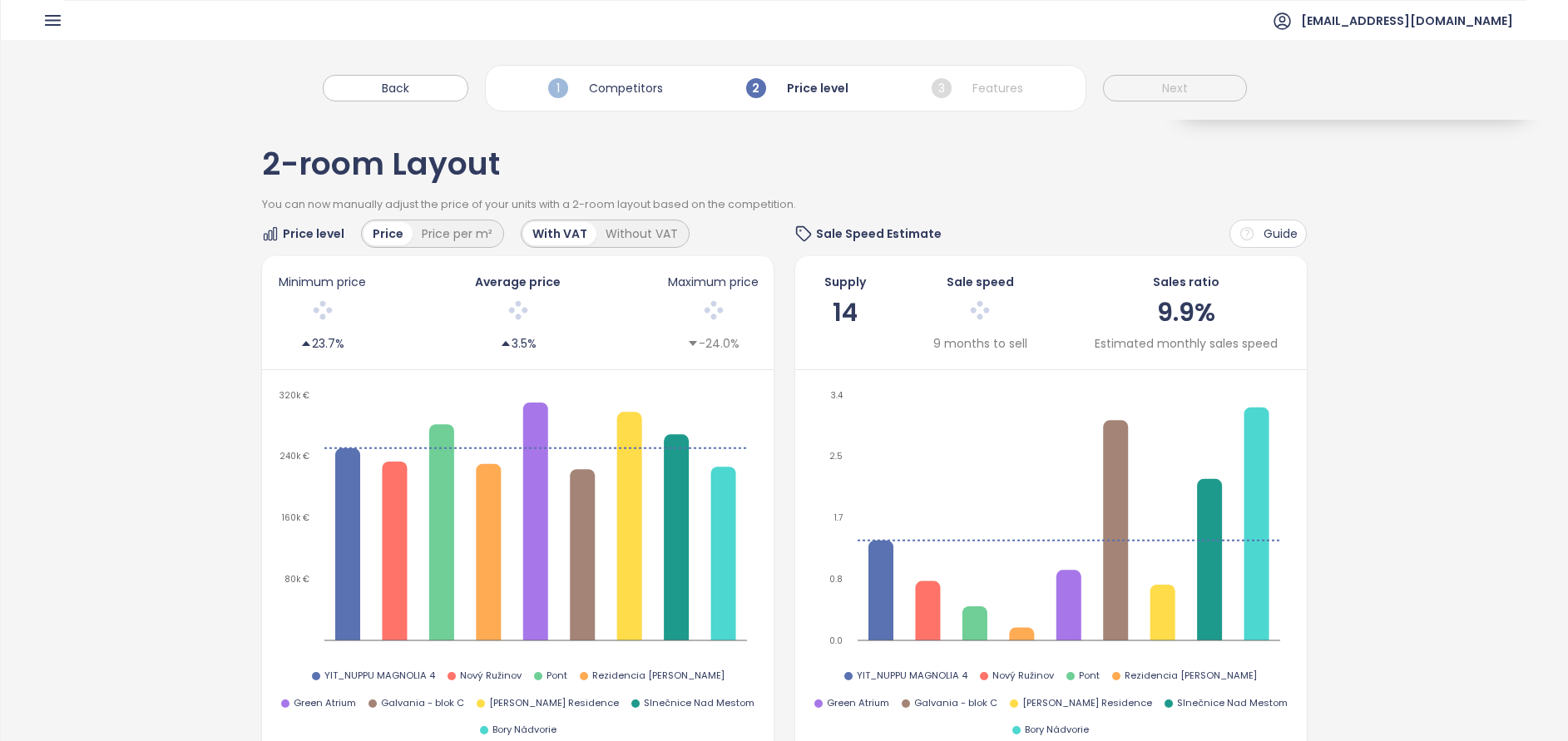
click at [987, 323] on div at bounding box center [980, 312] width 96 height 35
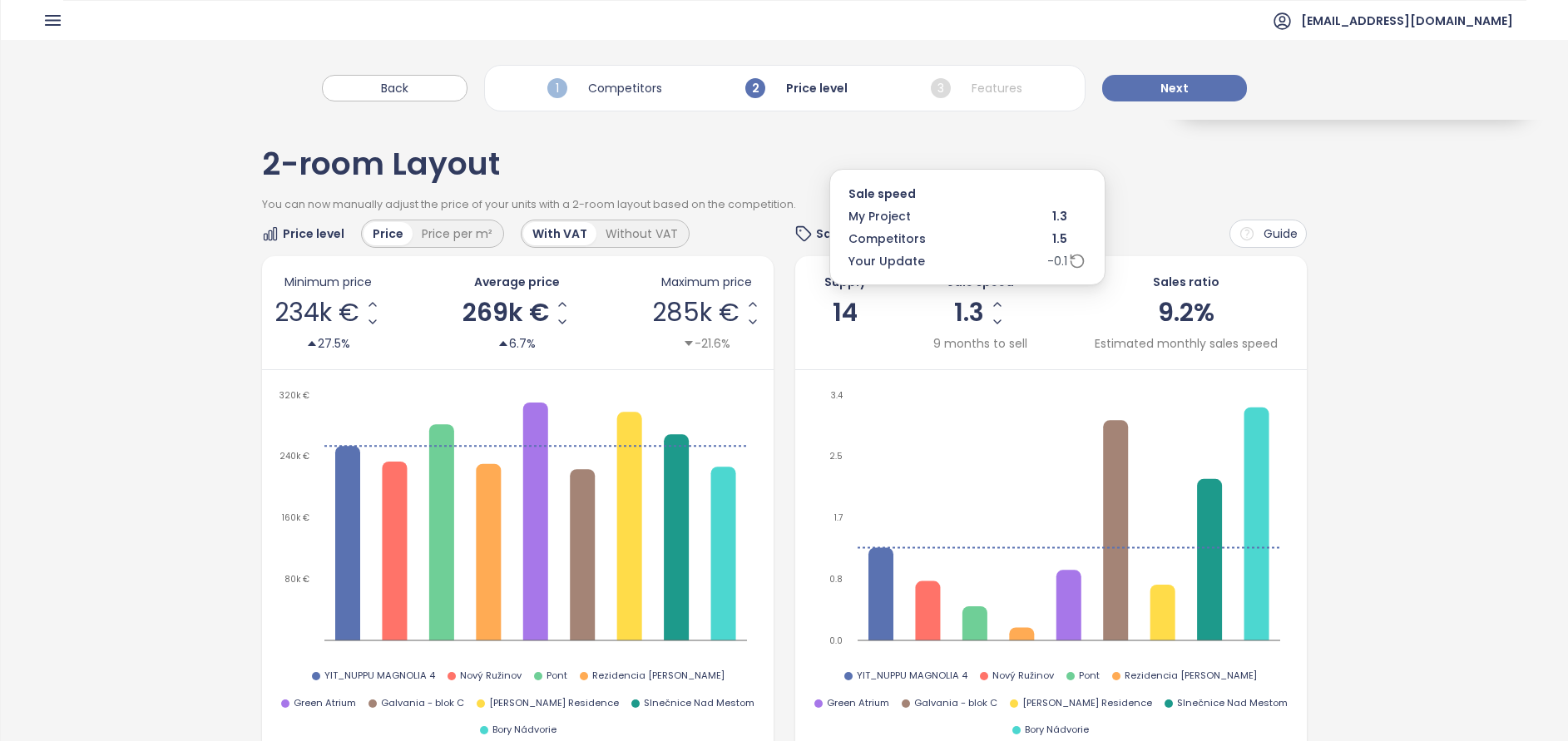
click at [991, 323] on icon "Decrease Sale Speed - Monthly" at bounding box center [997, 322] width 14 height 14
click at [990, 316] on icon "Decrease Sale Speed - Monthly" at bounding box center [996, 322] width 14 height 14
click at [988, 316] on icon "Decrease Sale Speed - Monthly" at bounding box center [994, 322] width 14 height 14
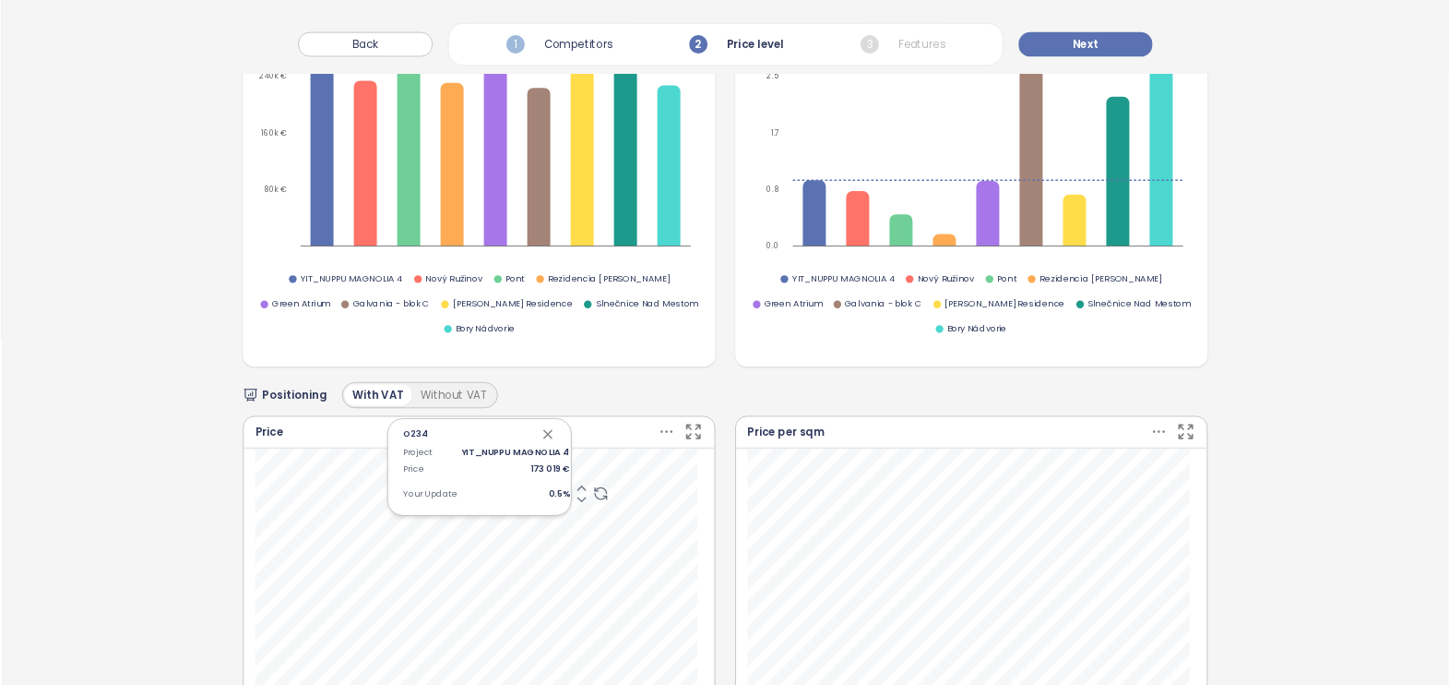
scroll to position [554, 0]
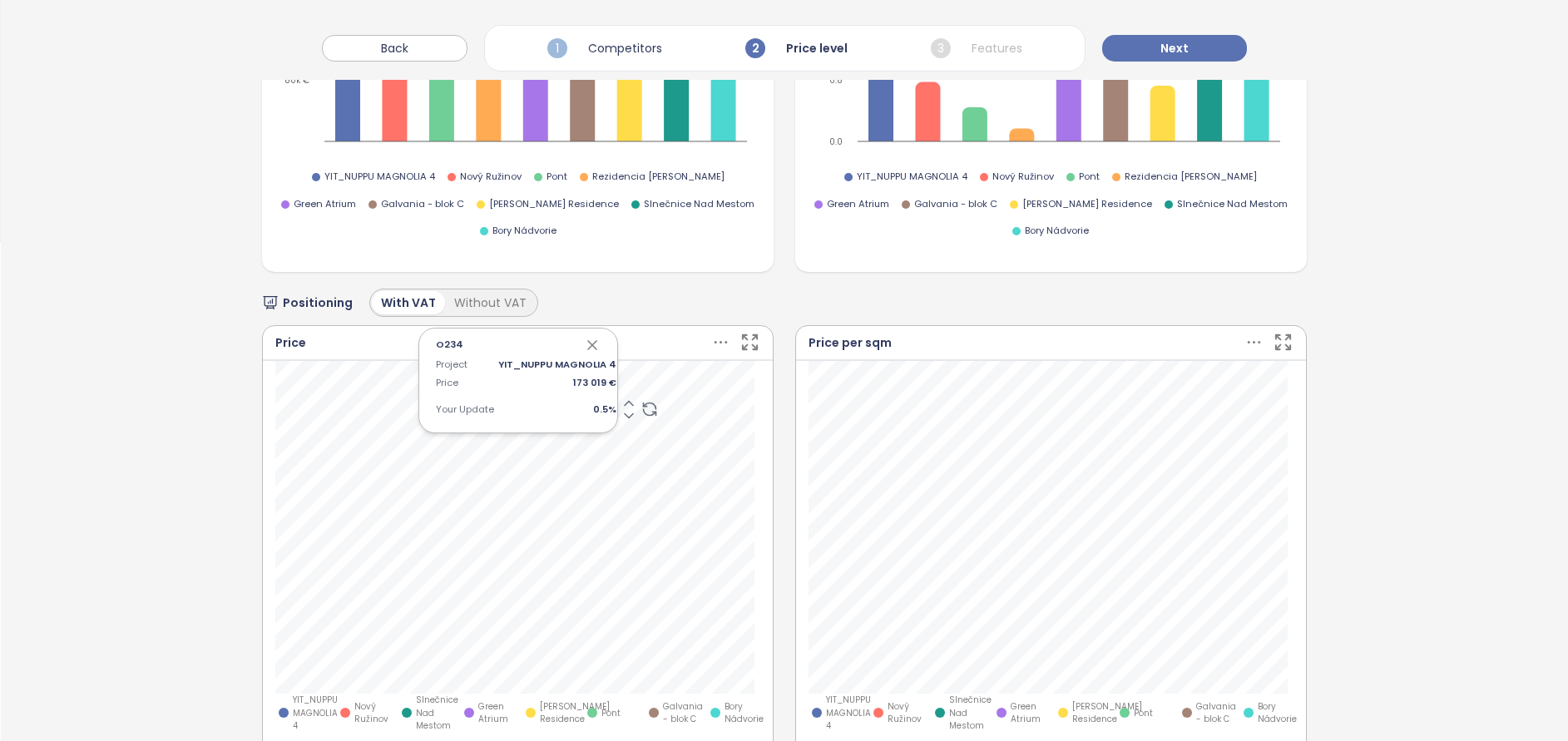
click at [720, 332] on icon at bounding box center [720, 342] width 21 height 21
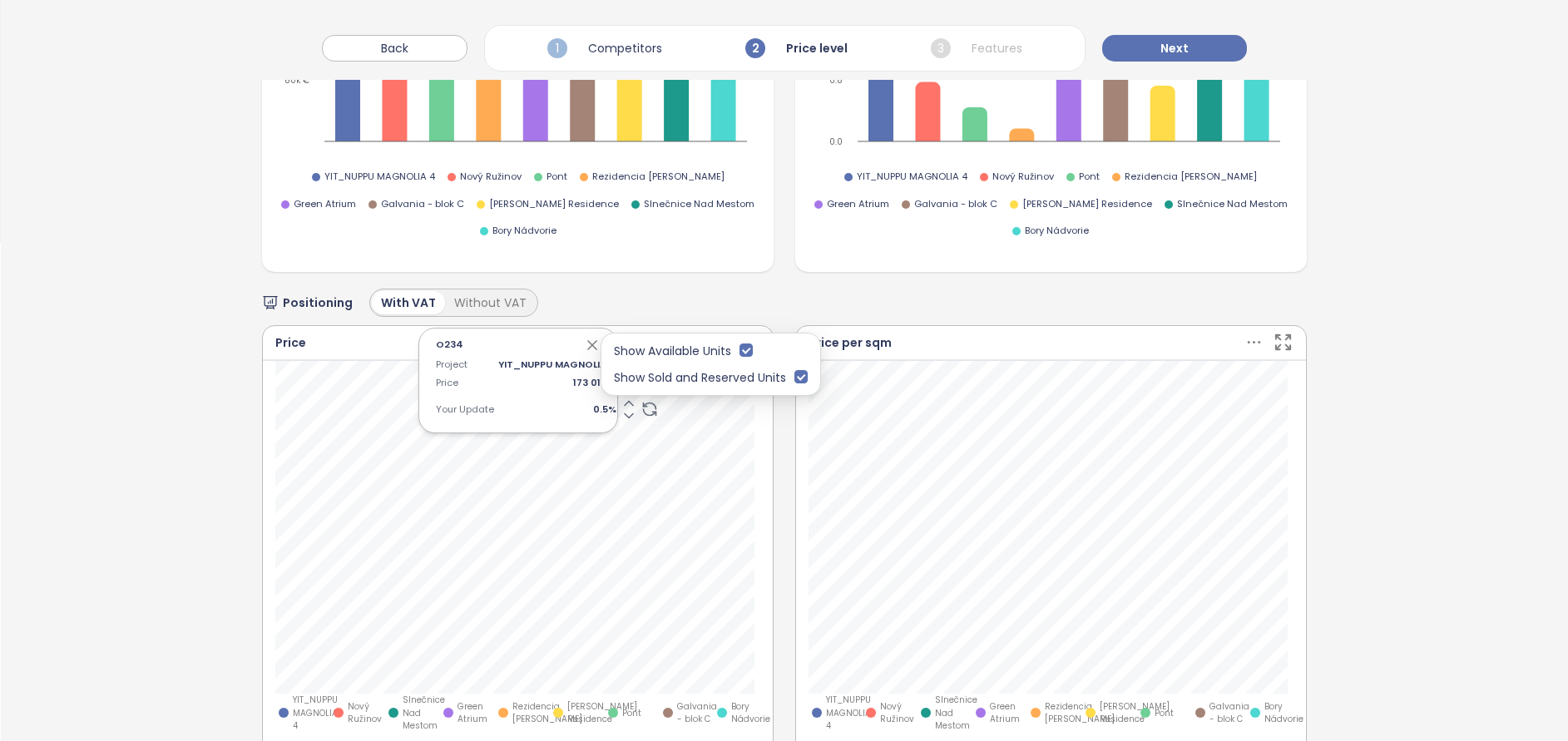
click at [595, 327] on div "O234 Project YIT_NUPPU MAGNOLIA 4 Price 173 019 € Your Update 0.5 %" at bounding box center [518, 380] width 199 height 105
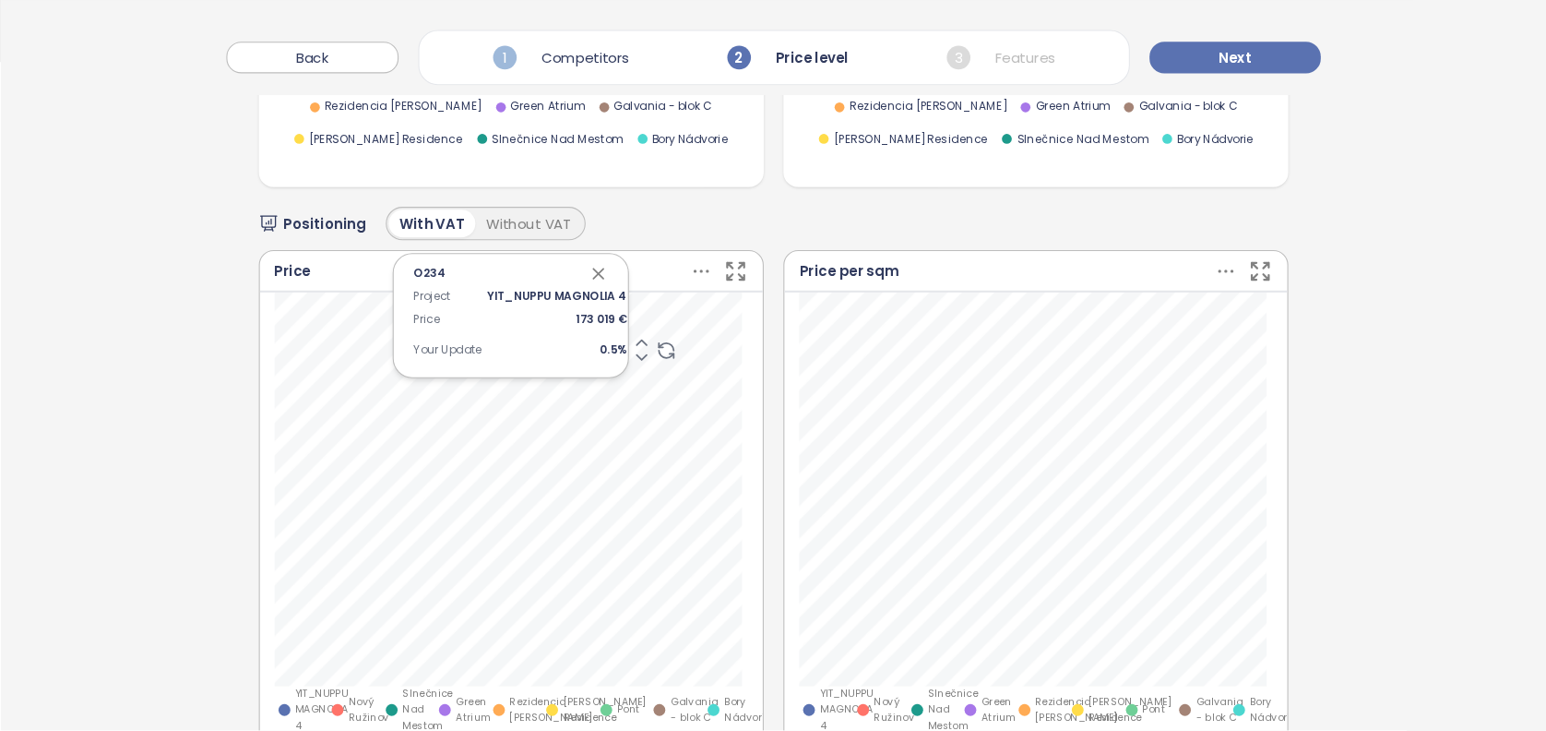
scroll to position [669, 0]
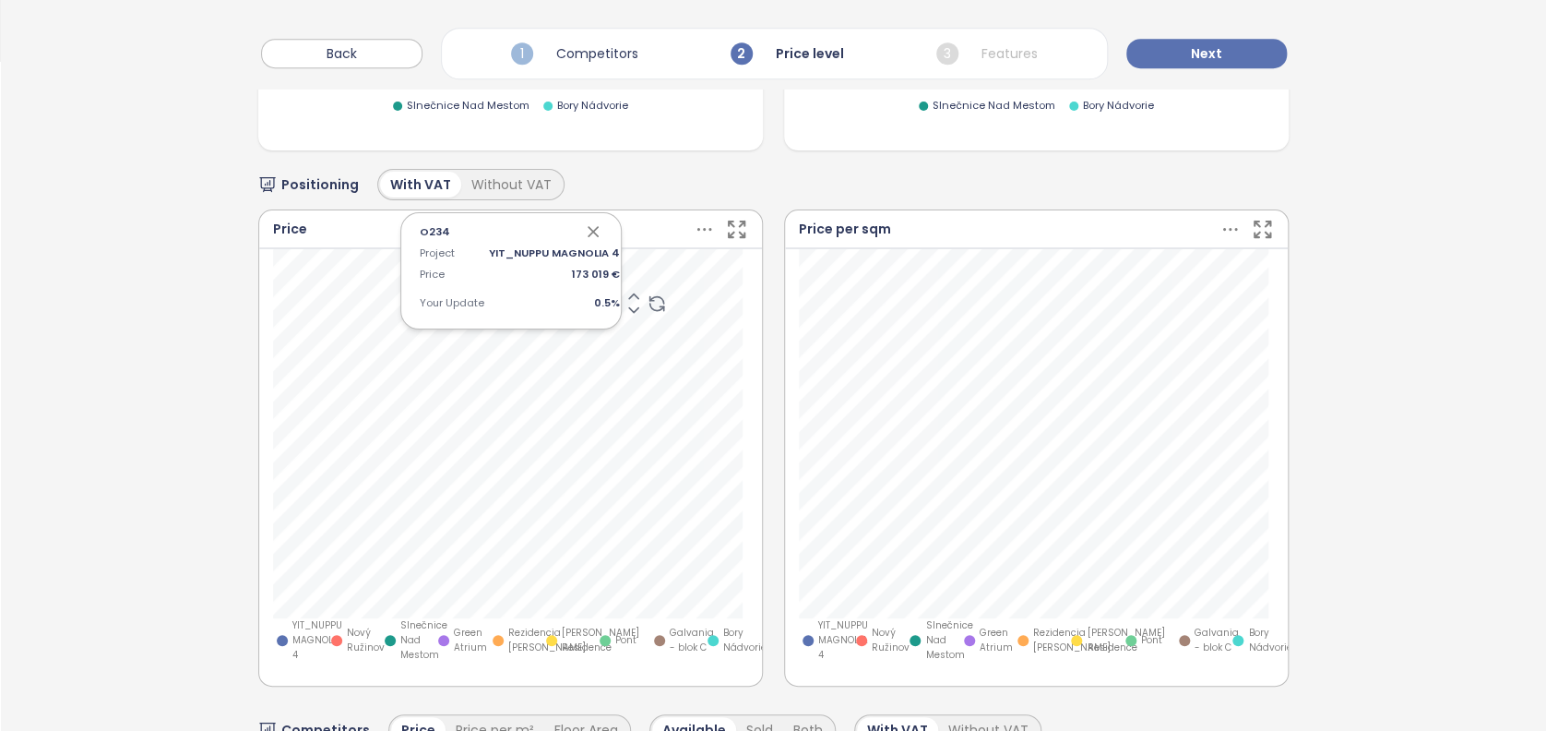
click at [731, 228] on icon "button" at bounding box center [737, 229] width 16 height 16
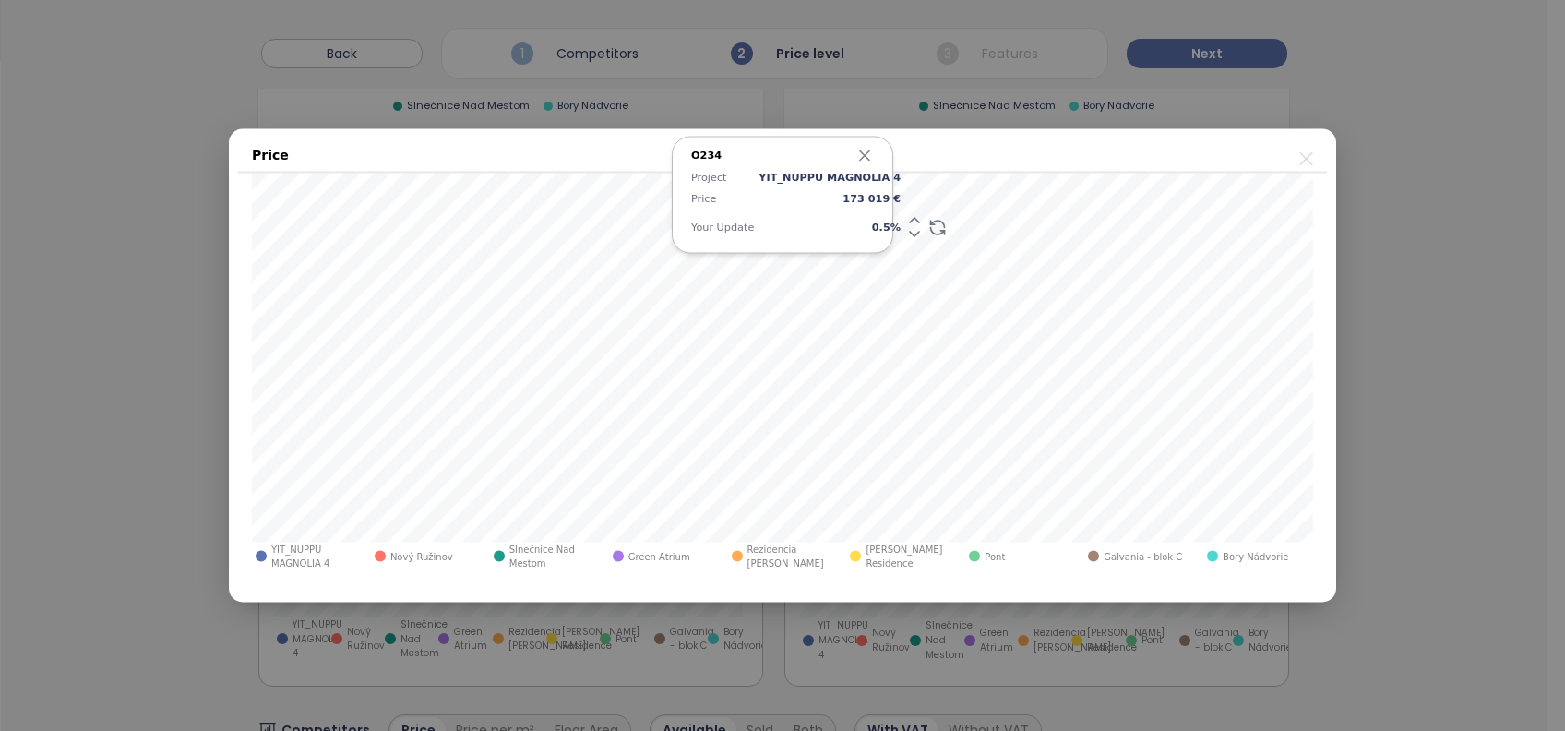
click at [768, 555] on span "Rezidencia [PERSON_NAME]" at bounding box center [792, 556] width 90 height 28
click at [984, 554] on span "Pont" at bounding box center [994, 556] width 20 height 14
click at [863, 151] on icon "button" at bounding box center [864, 156] width 18 height 18
click at [1308, 161] on icon "close" at bounding box center [1305, 159] width 23 height 23
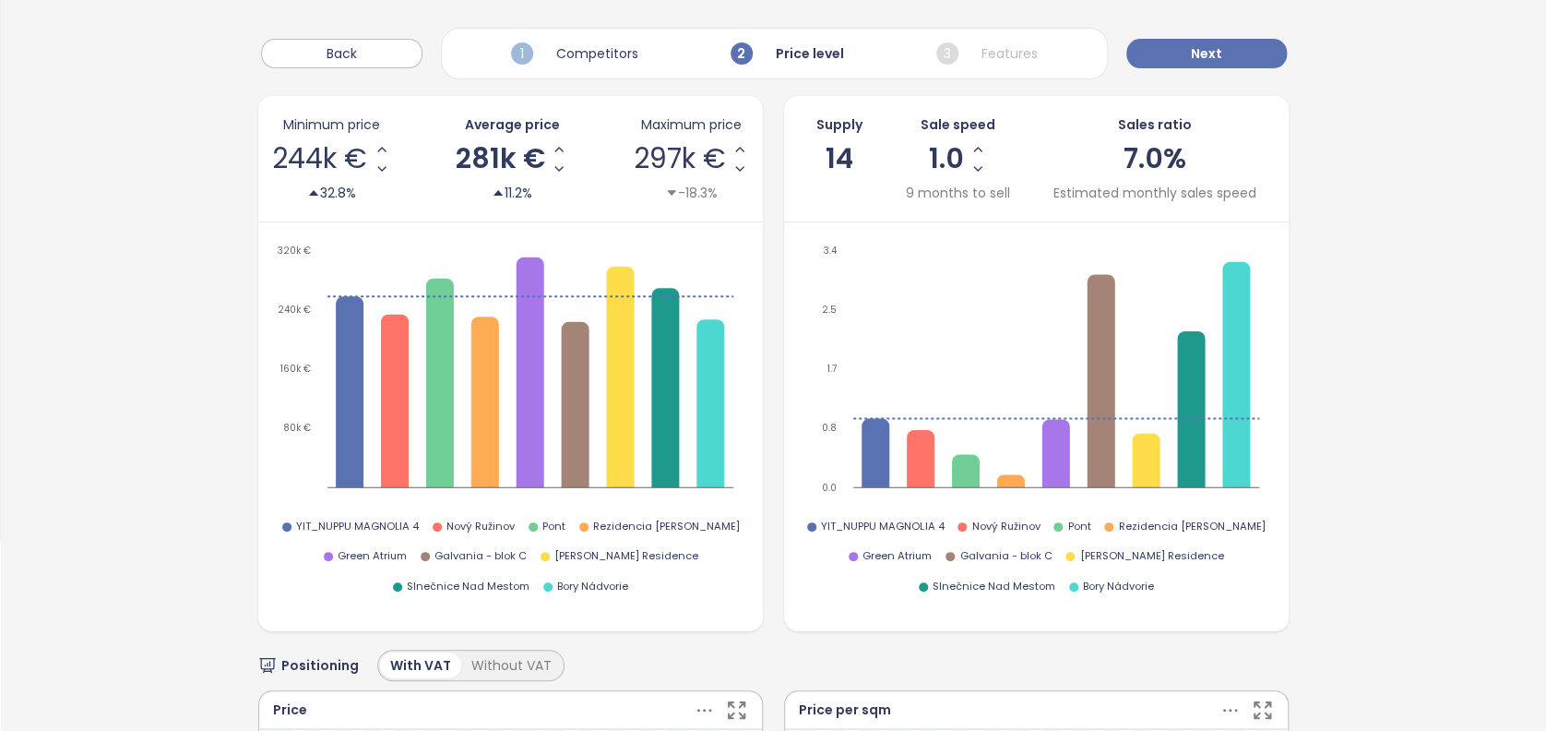
scroll to position [177, 0]
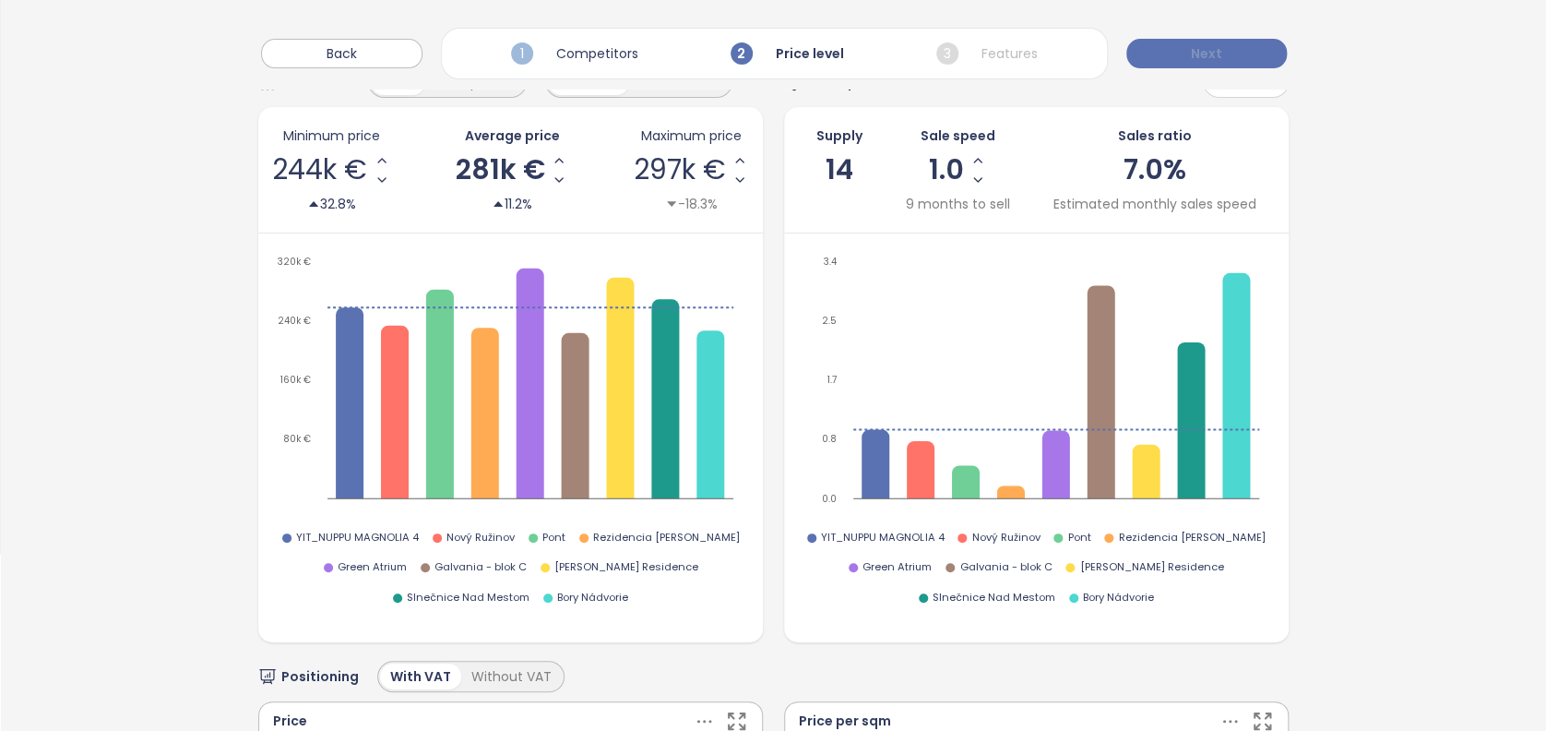
click at [1146, 57] on button "Next" at bounding box center [1206, 54] width 161 height 30
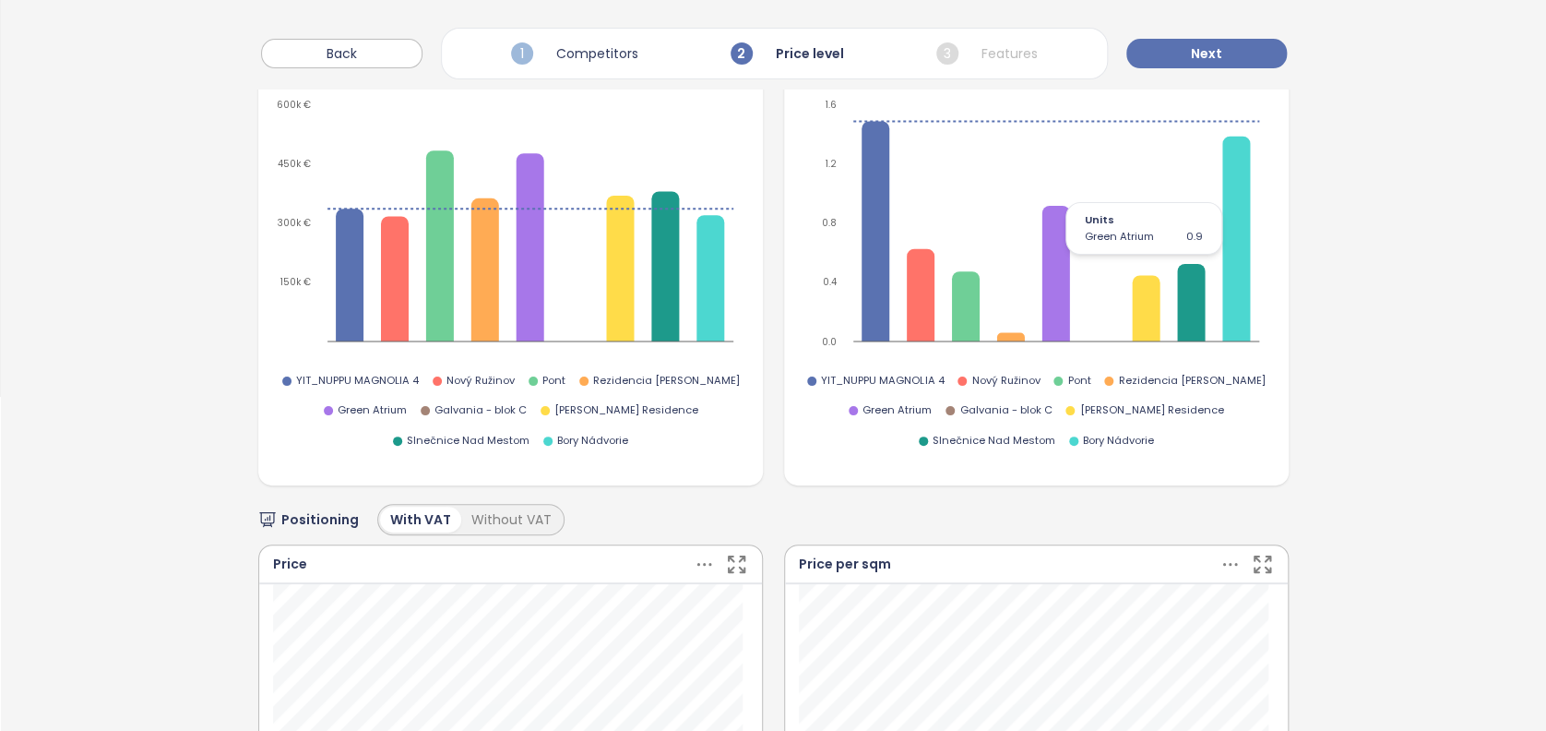
scroll to position [91, 0]
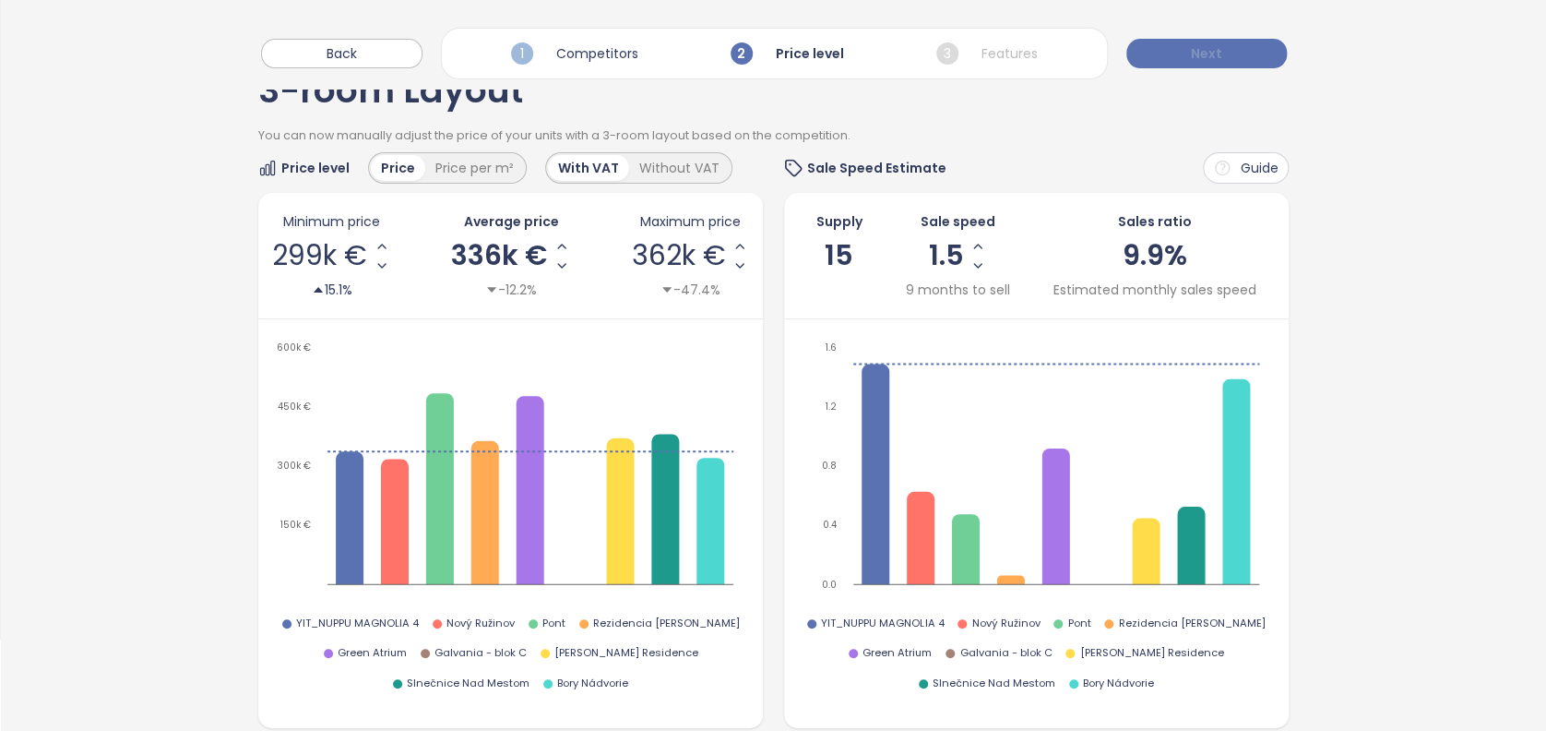
click at [1204, 39] on button "Next" at bounding box center [1206, 54] width 161 height 30
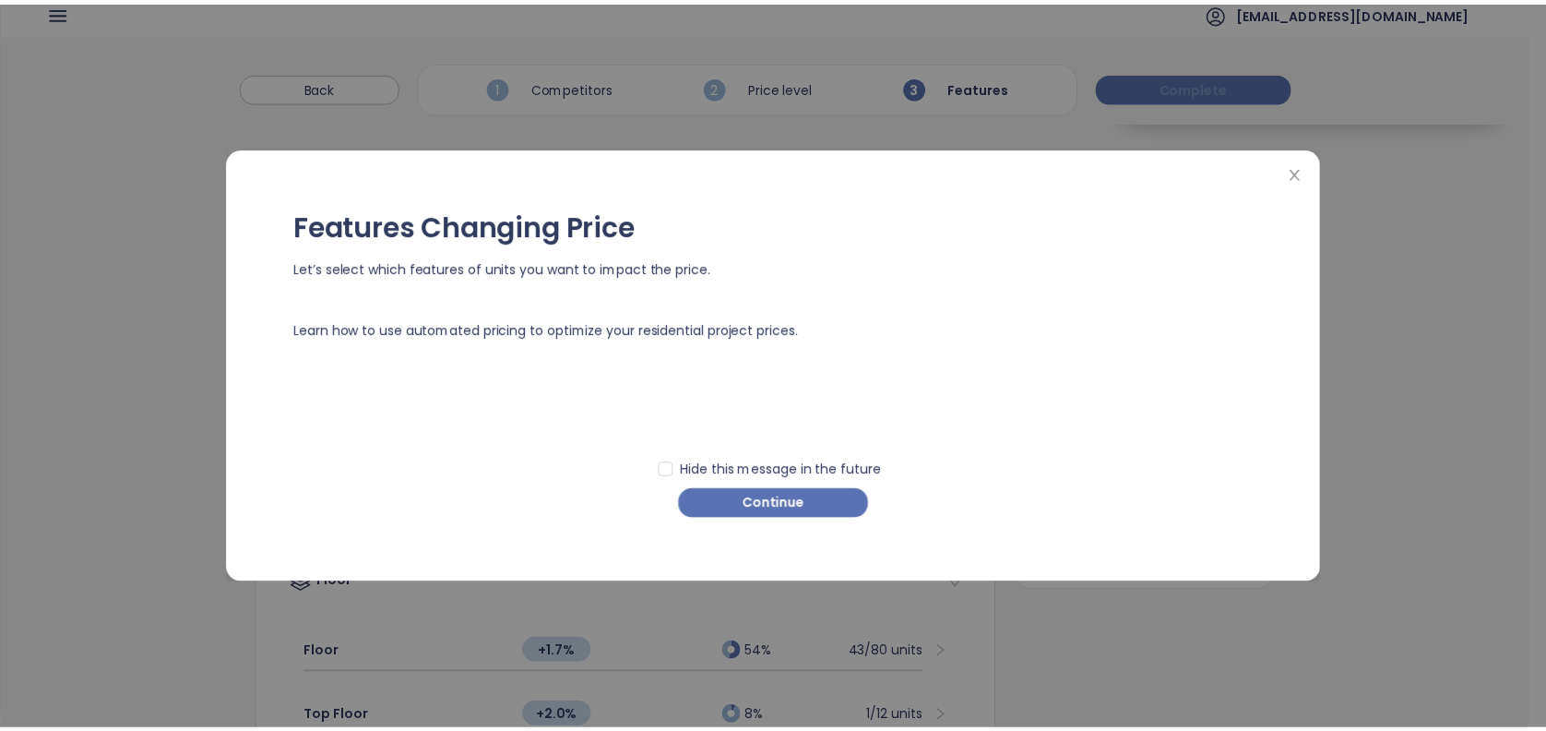
scroll to position [0, 0]
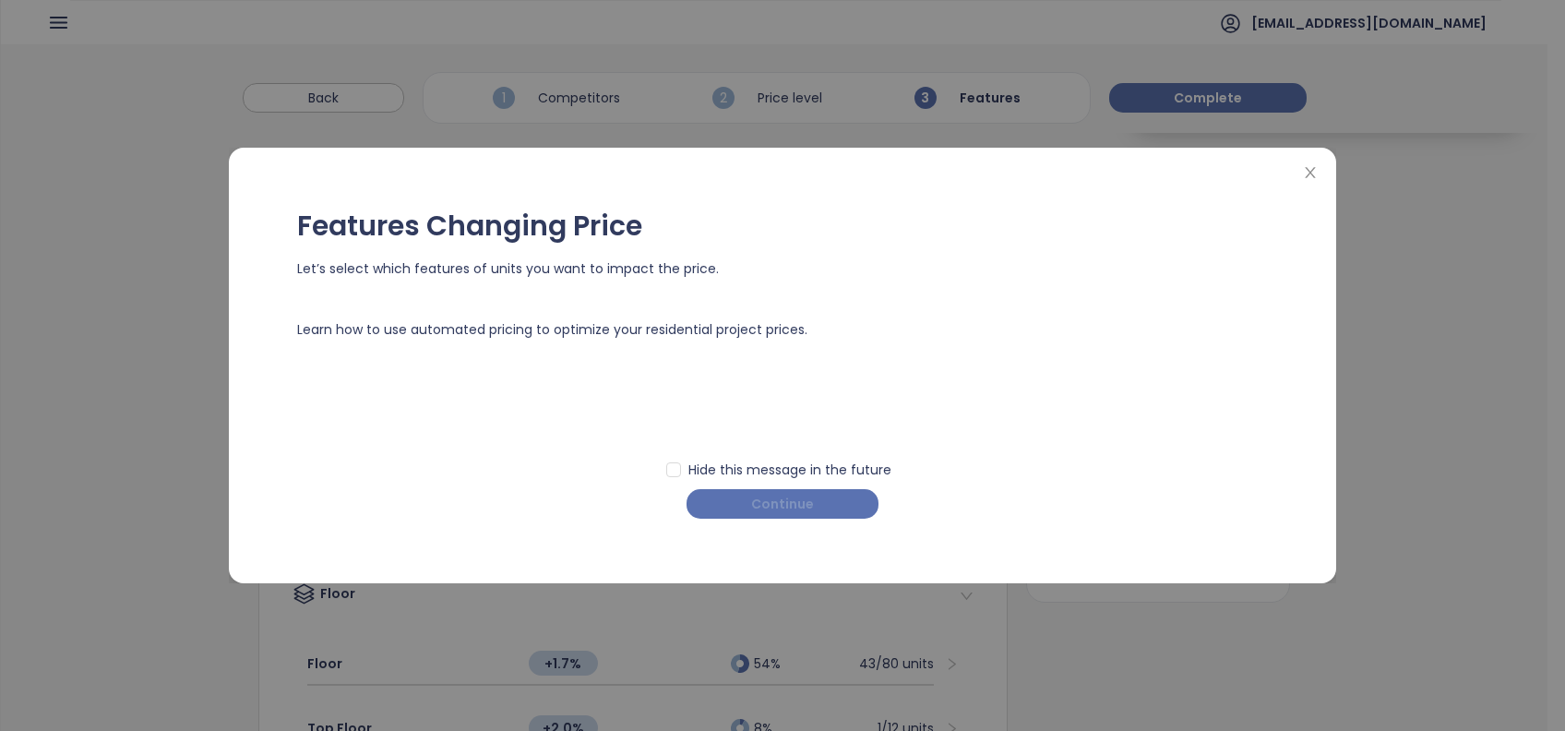
click at [773, 507] on span "Continue" at bounding box center [782, 504] width 63 height 20
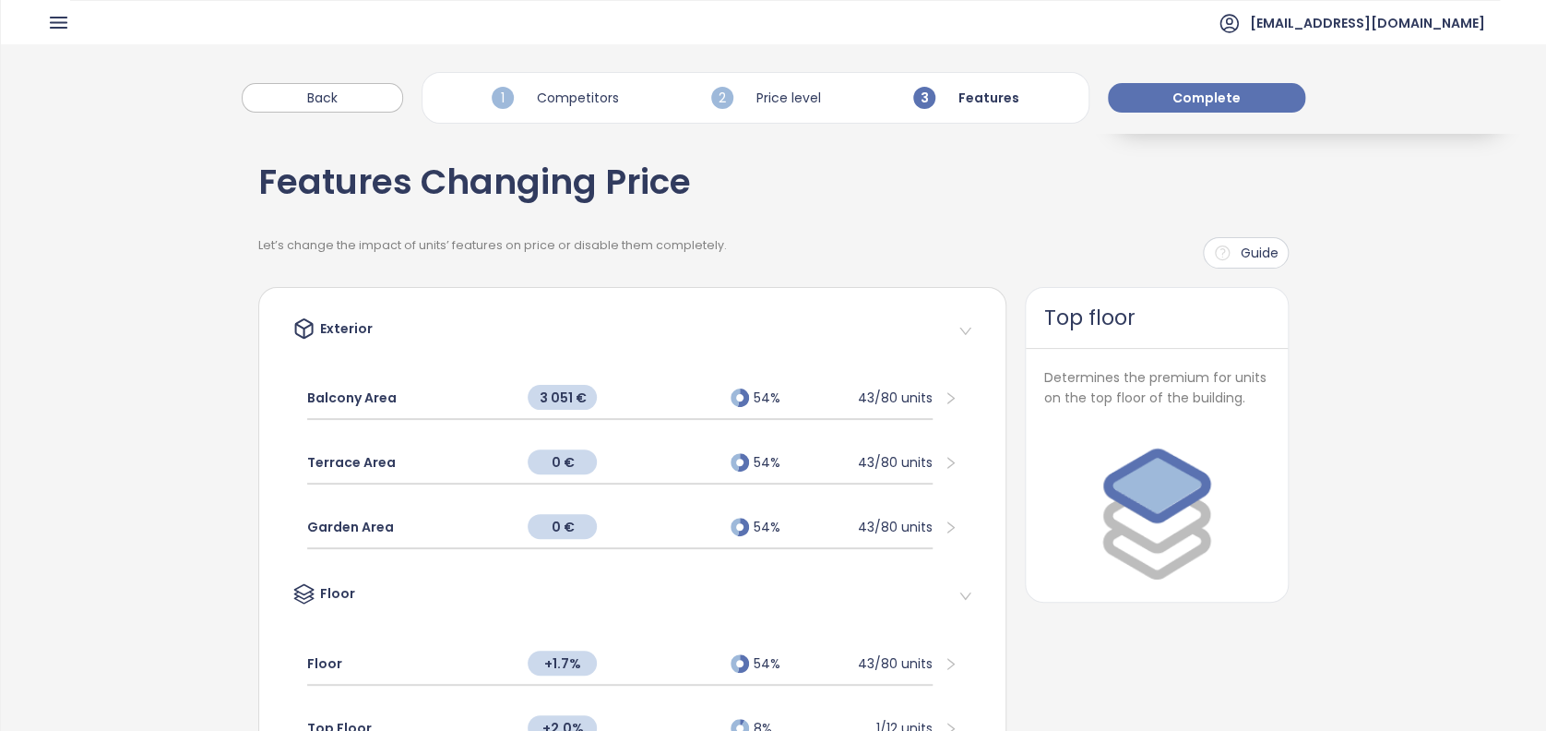
scroll to position [123, 0]
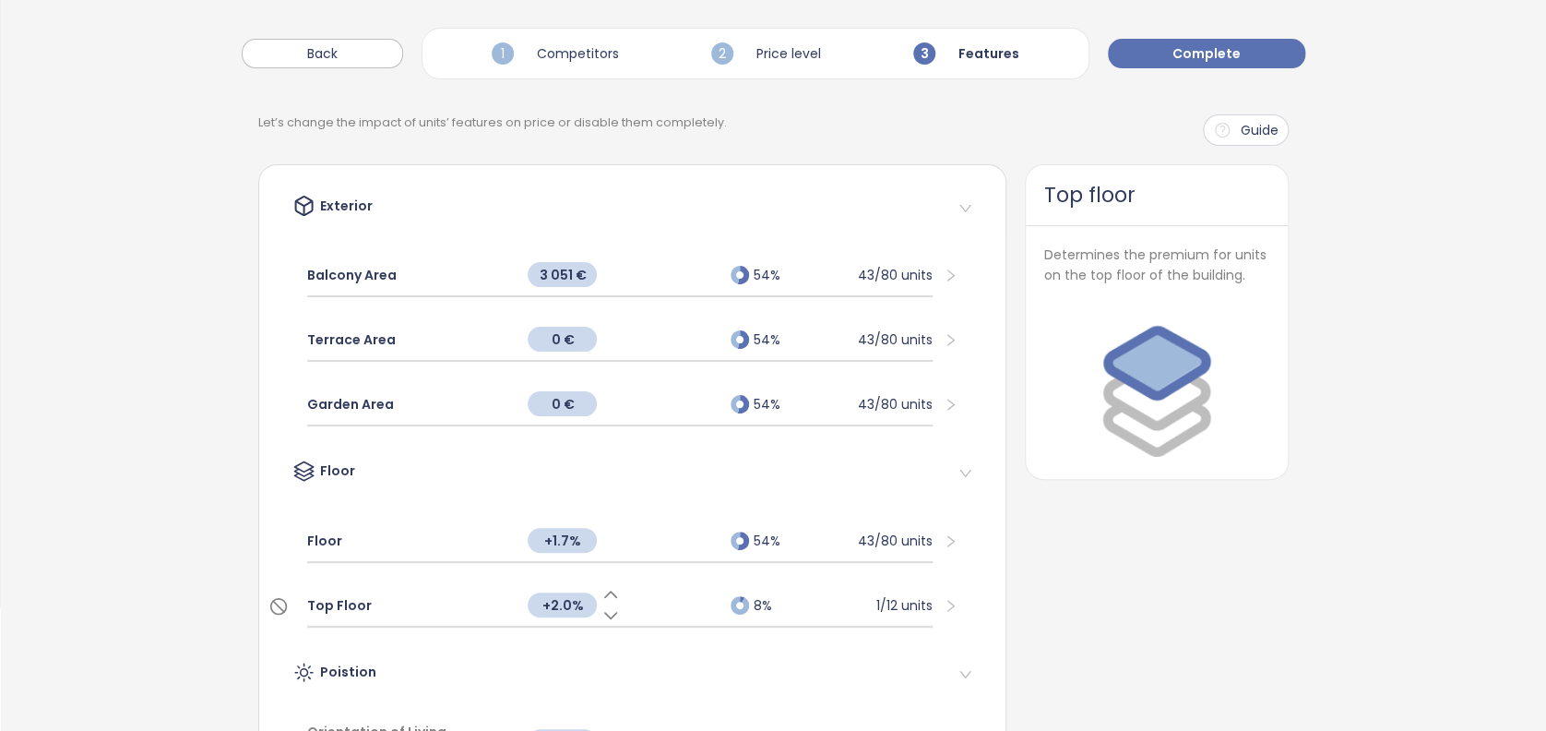
click at [423, 601] on div "Top Floor" at bounding box center [408, 605] width 202 height 41
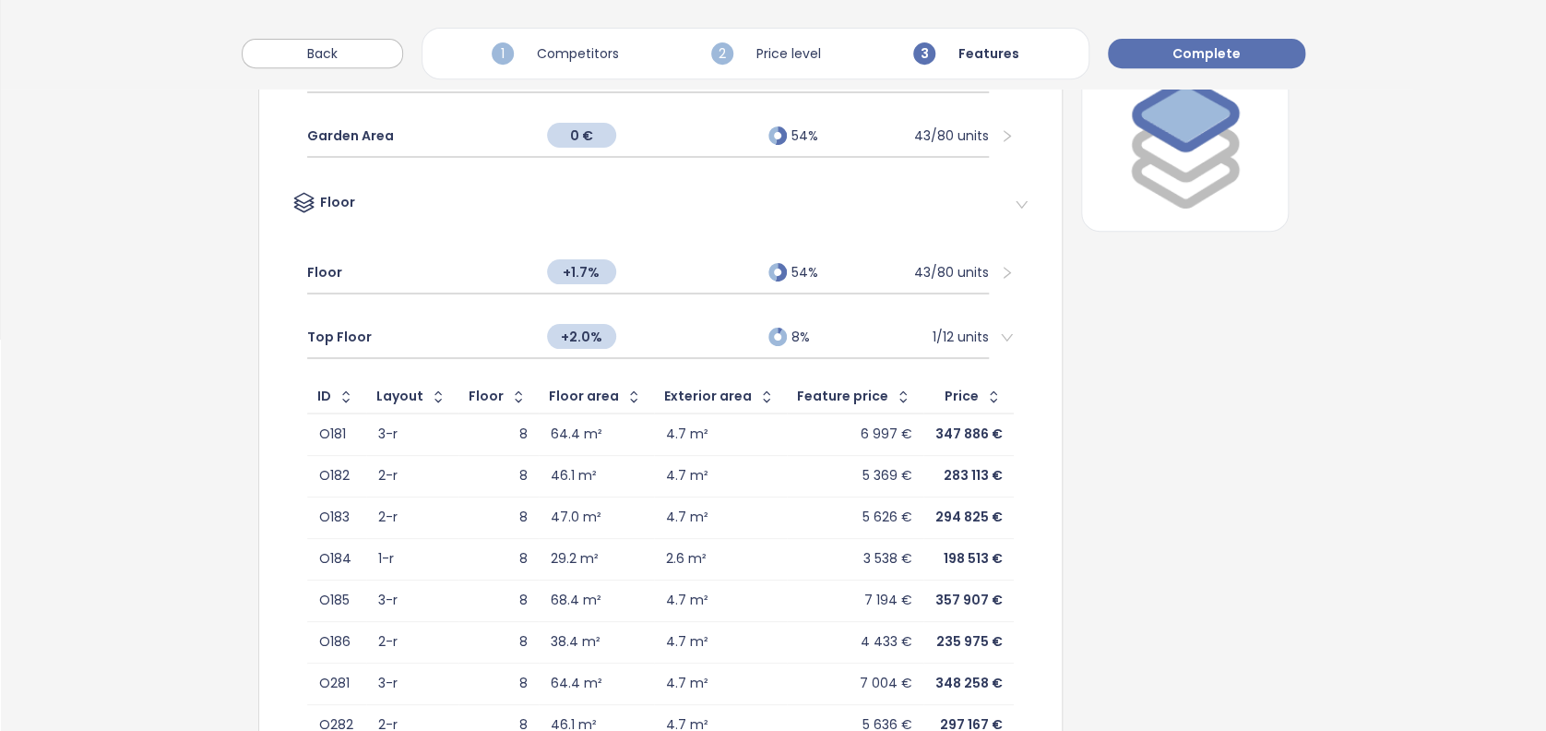
scroll to position [245, 0]
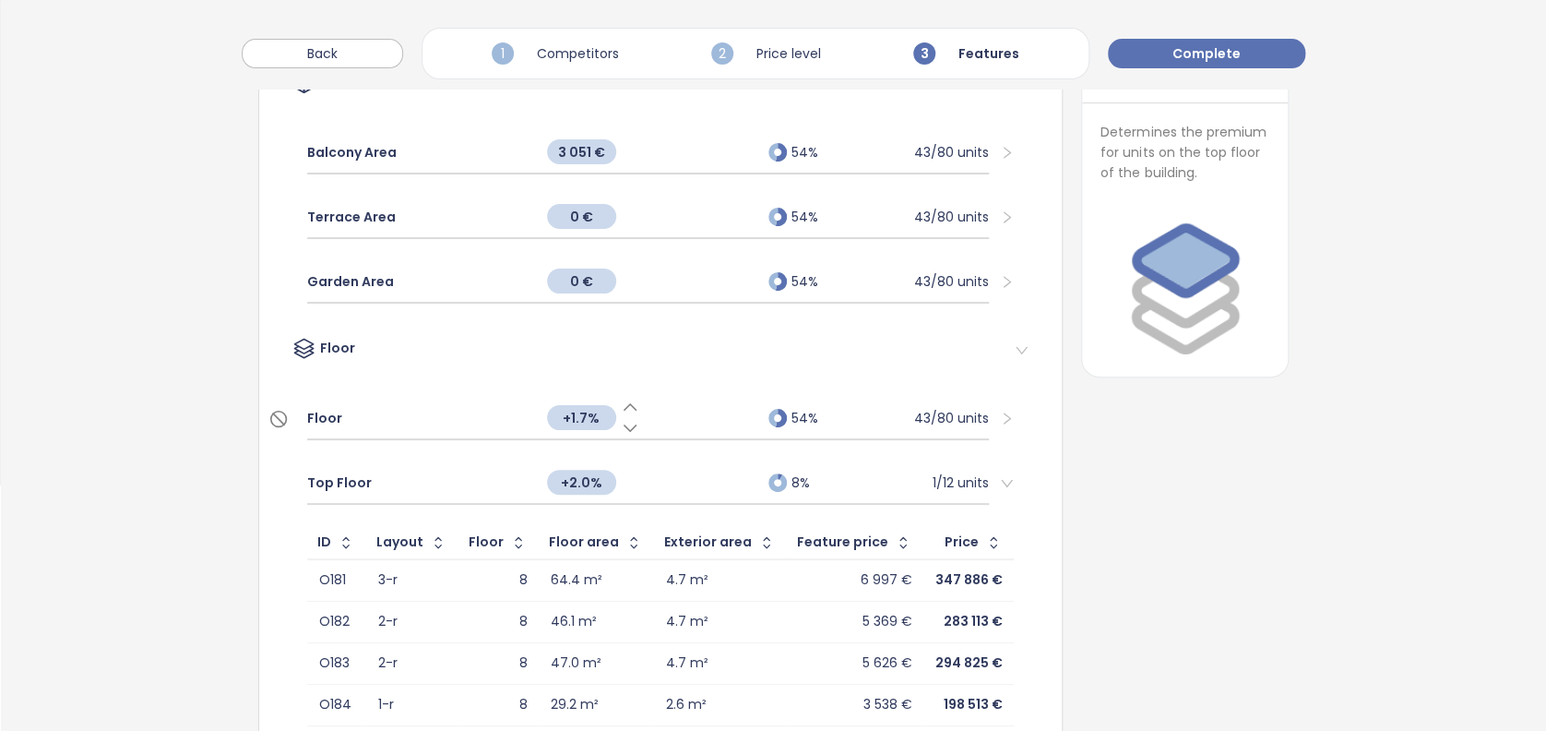
click at [477, 422] on div "Floor" at bounding box center [417, 418] width 221 height 41
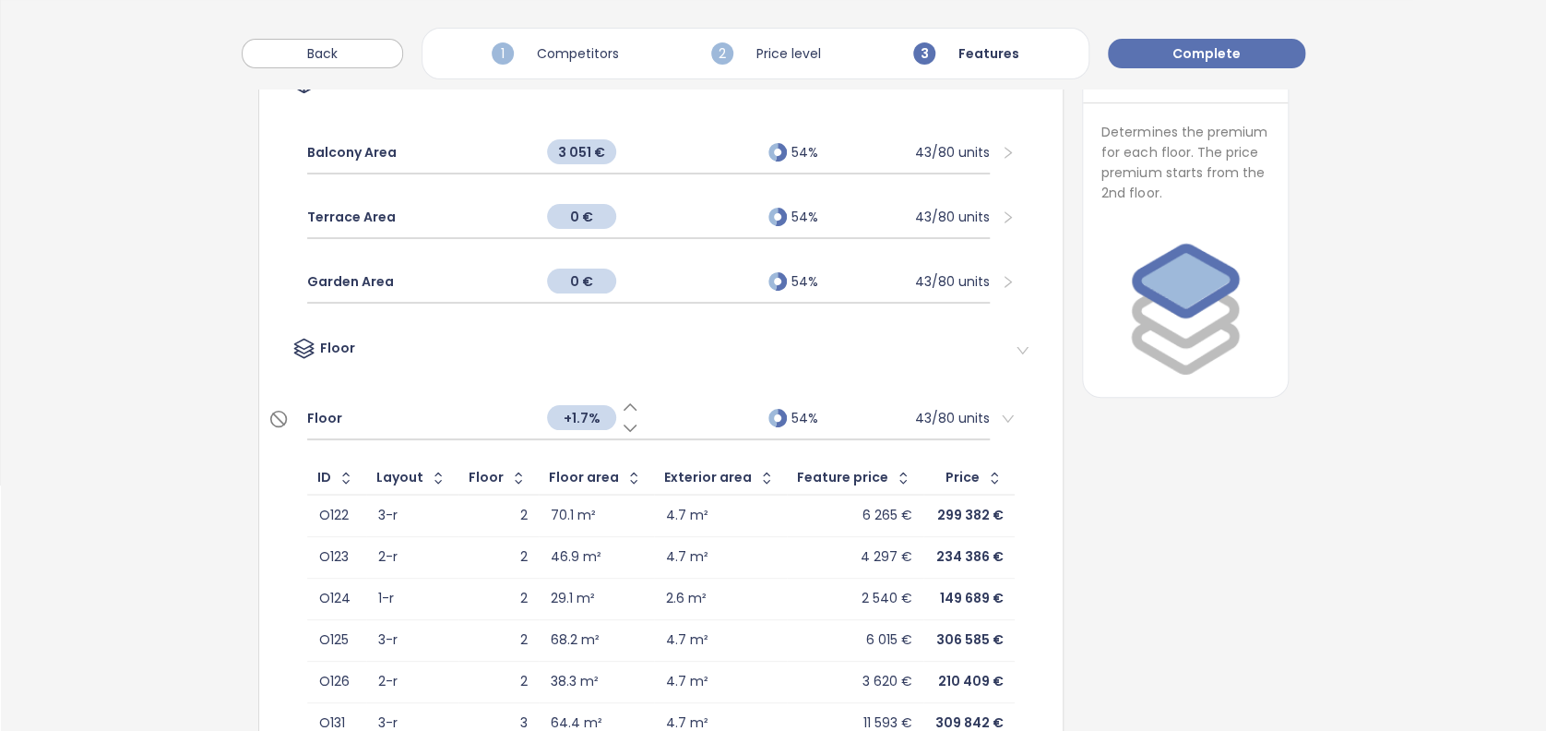
click at [625, 424] on icon at bounding box center [630, 428] width 18 height 18
click at [621, 425] on icon at bounding box center [630, 428] width 18 height 18
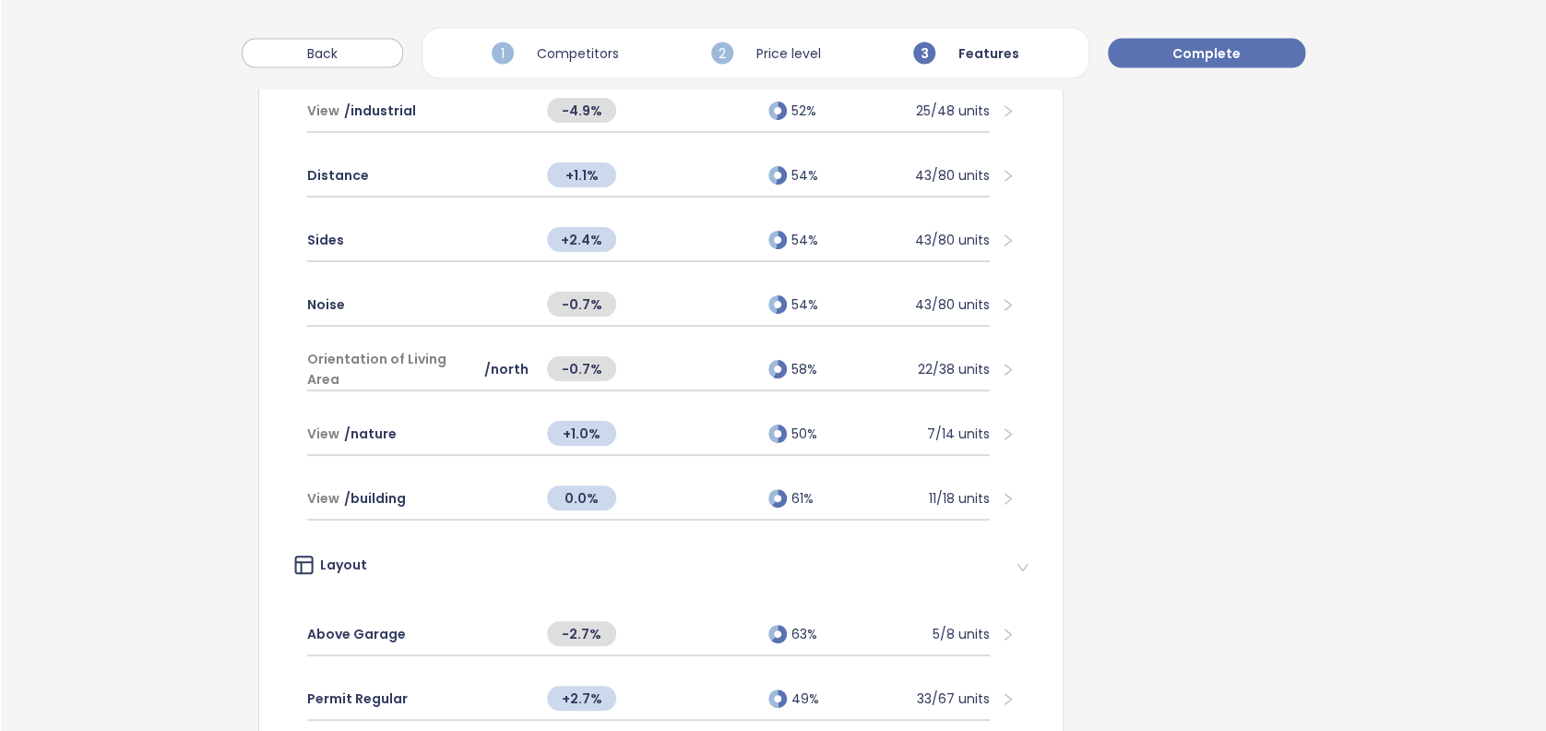
scroll to position [1845, 0]
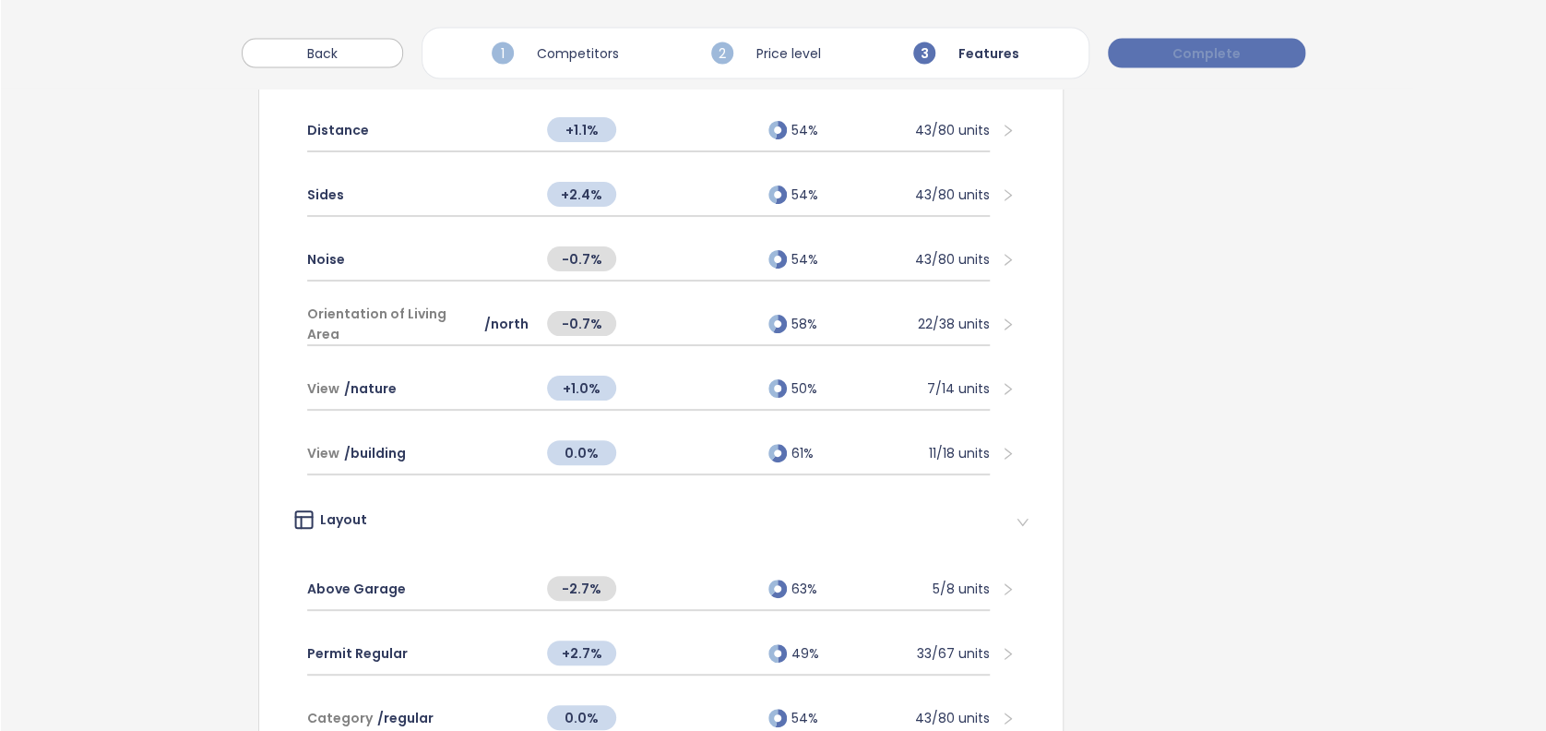
click at [1214, 52] on span "Complete" at bounding box center [1207, 53] width 68 height 20
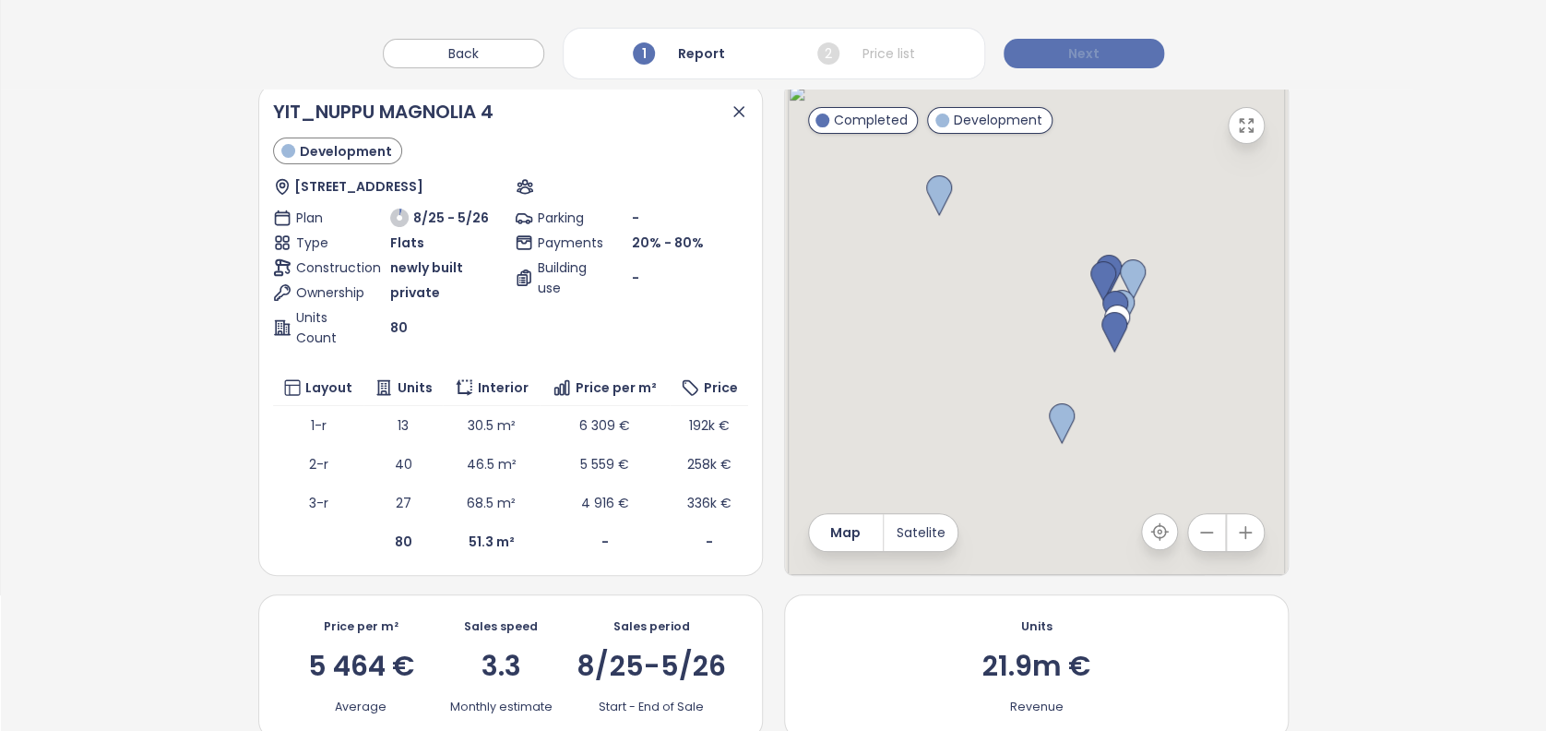
scroll to position [0, 0]
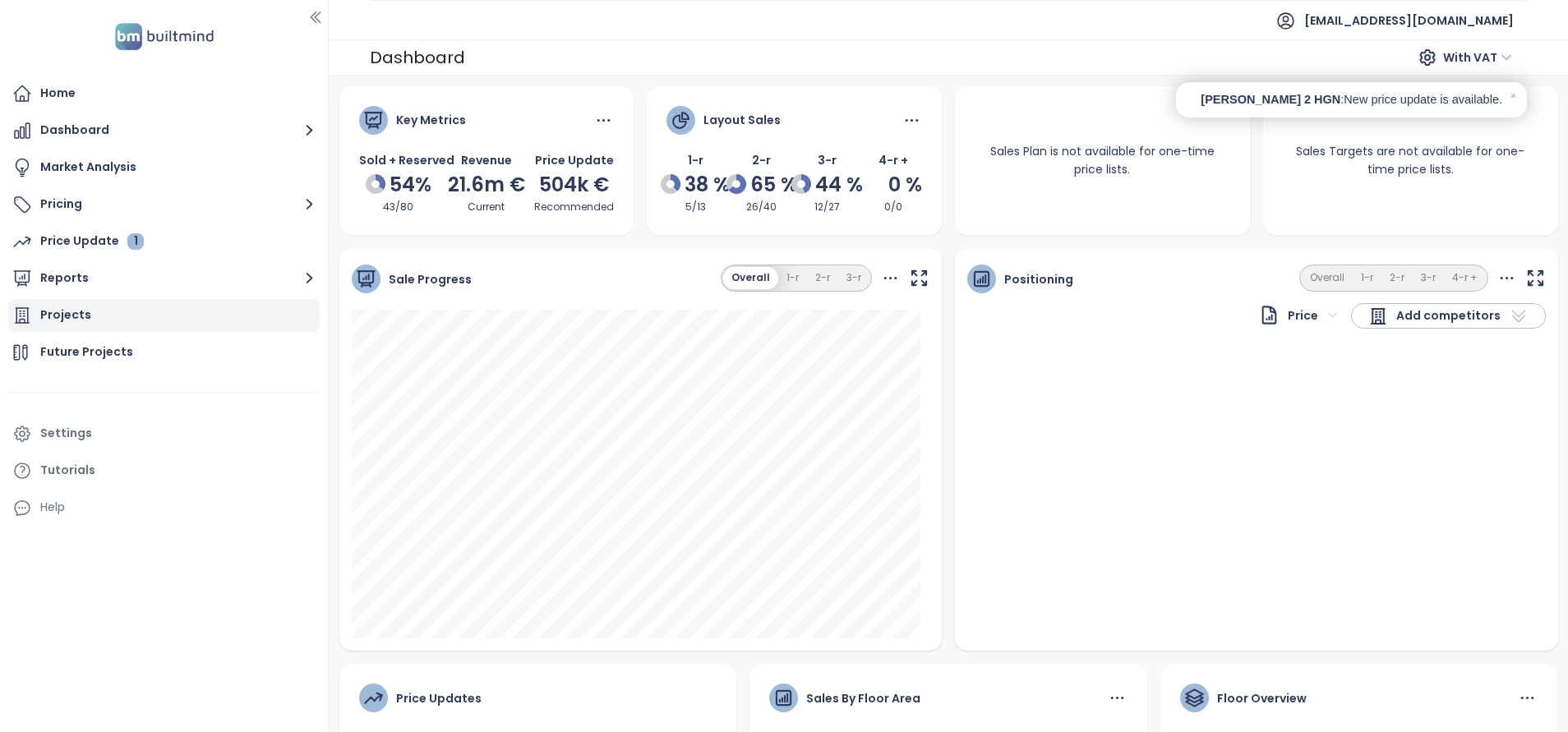
click at [92, 319] on div "Projects" at bounding box center [164, 315] width 312 height 33
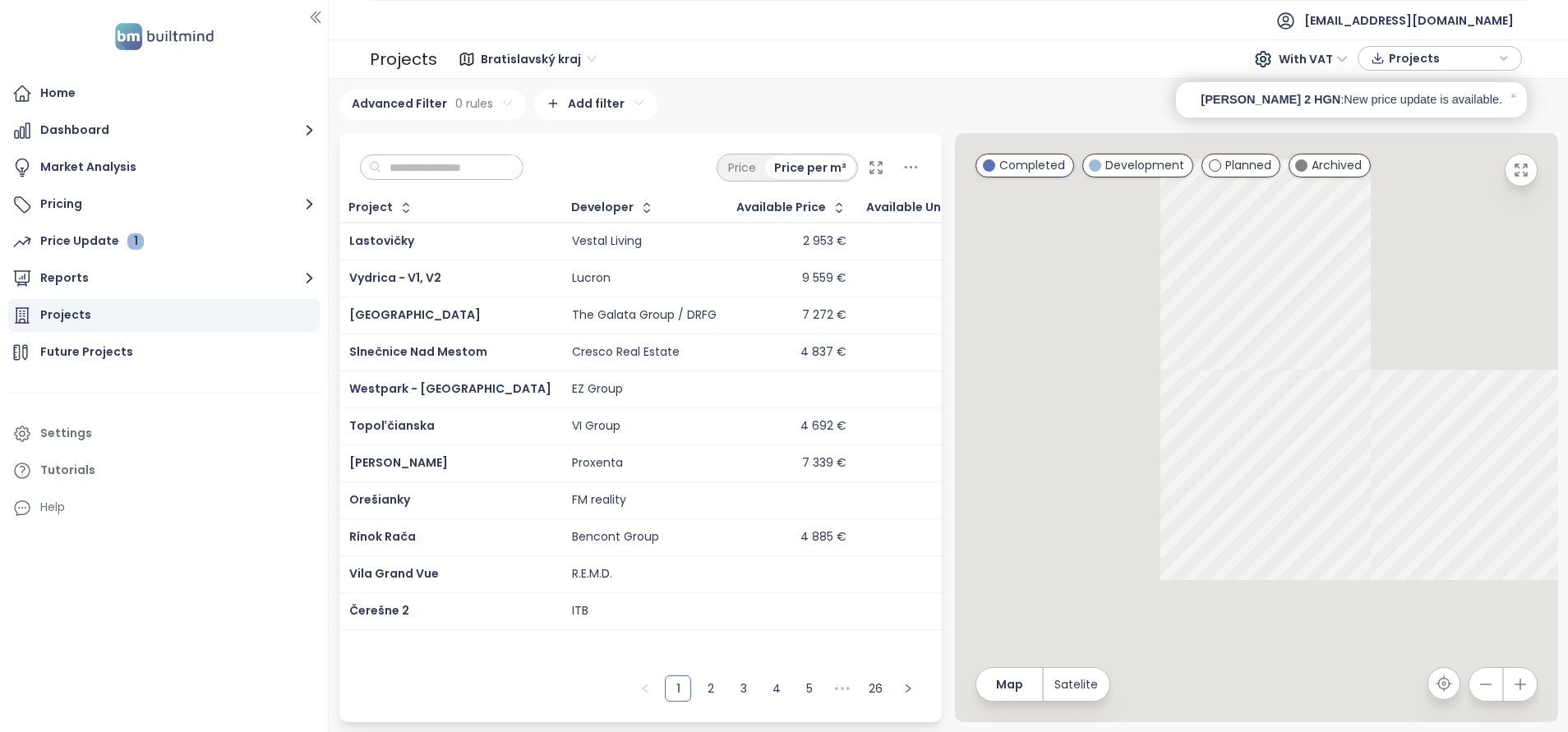
click at [486, 169] on input "text" at bounding box center [447, 167] width 133 height 25
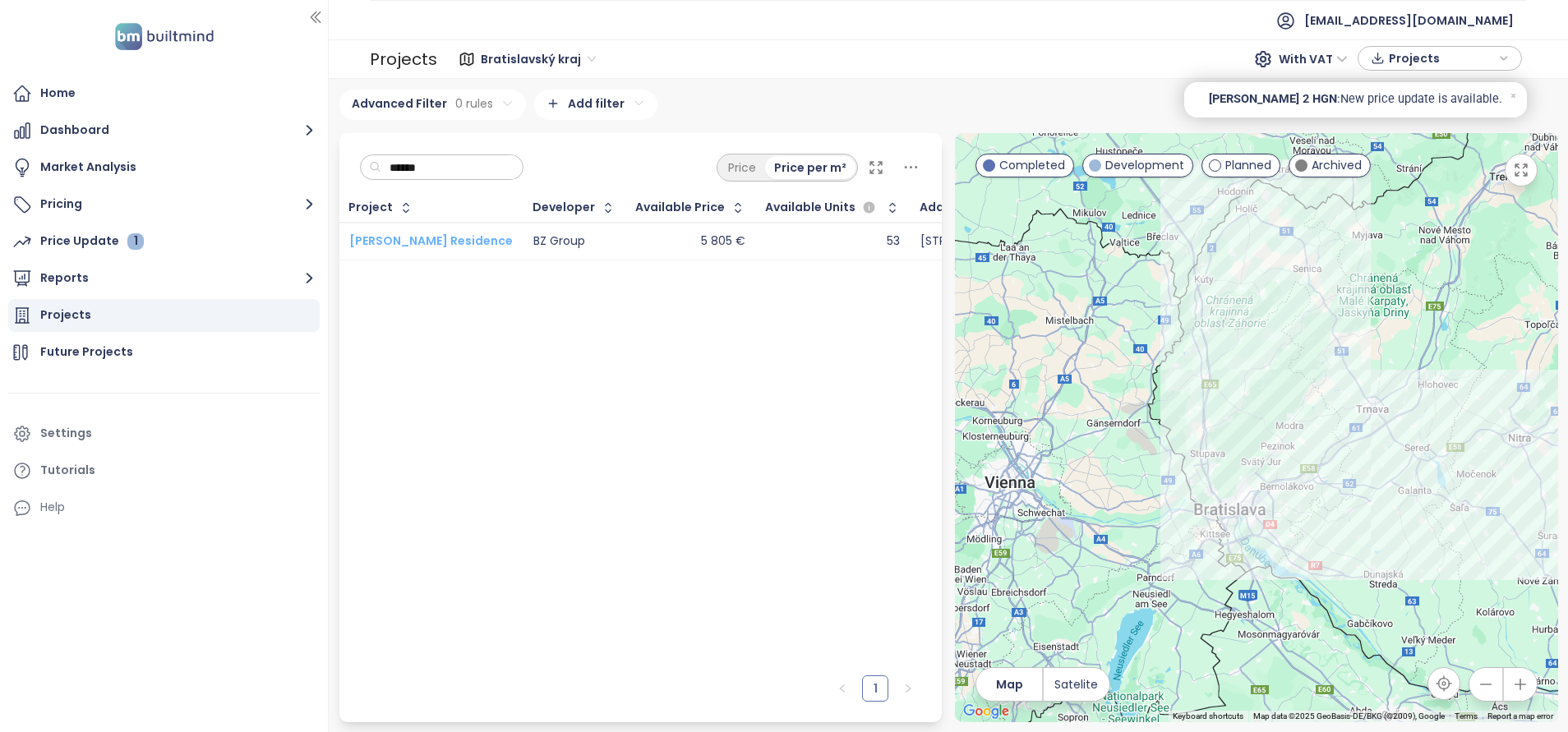
type input "******"
click at [437, 241] on span "[PERSON_NAME] Residence" at bounding box center [431, 240] width 164 height 16
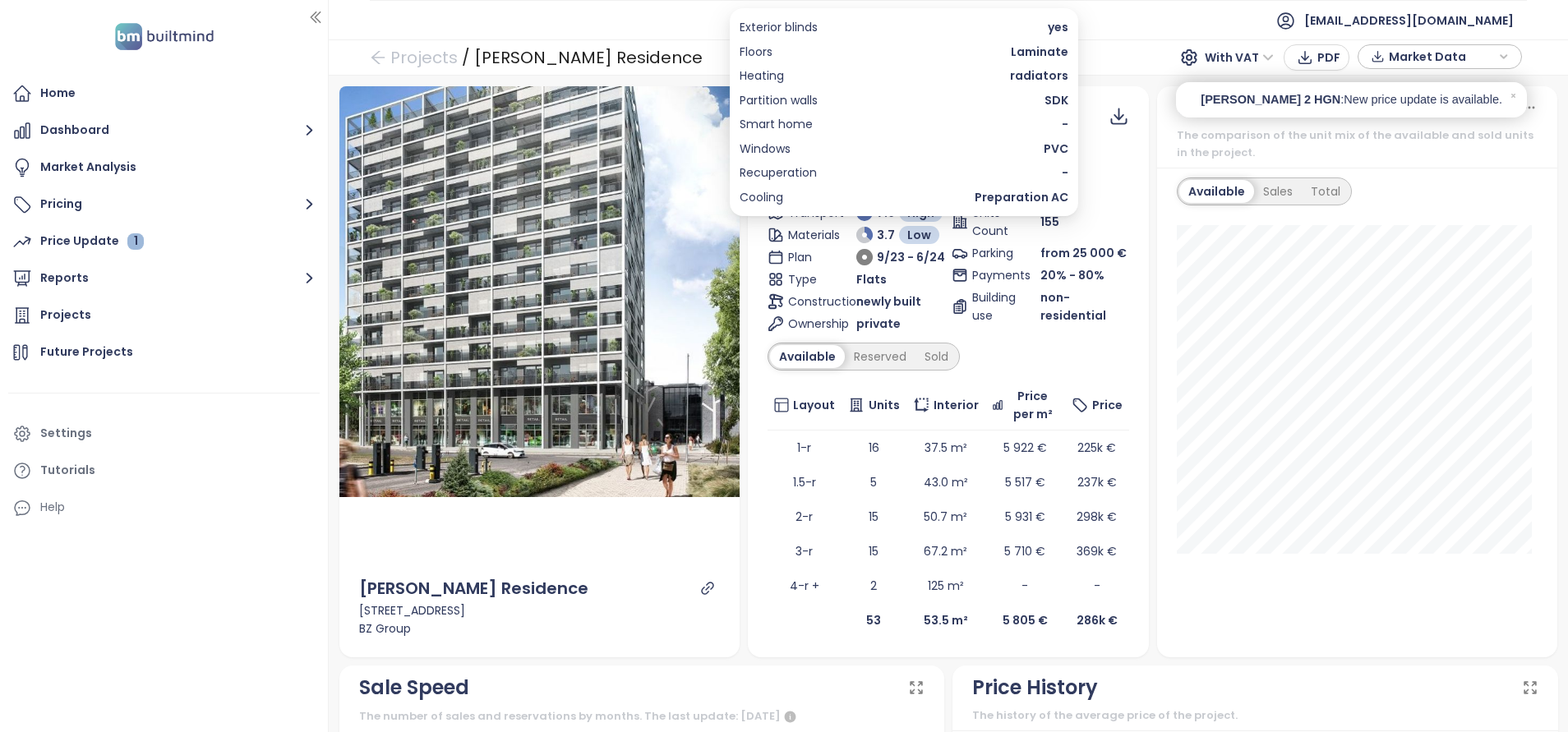
click at [856, 236] on icon at bounding box center [864, 235] width 16 height 16
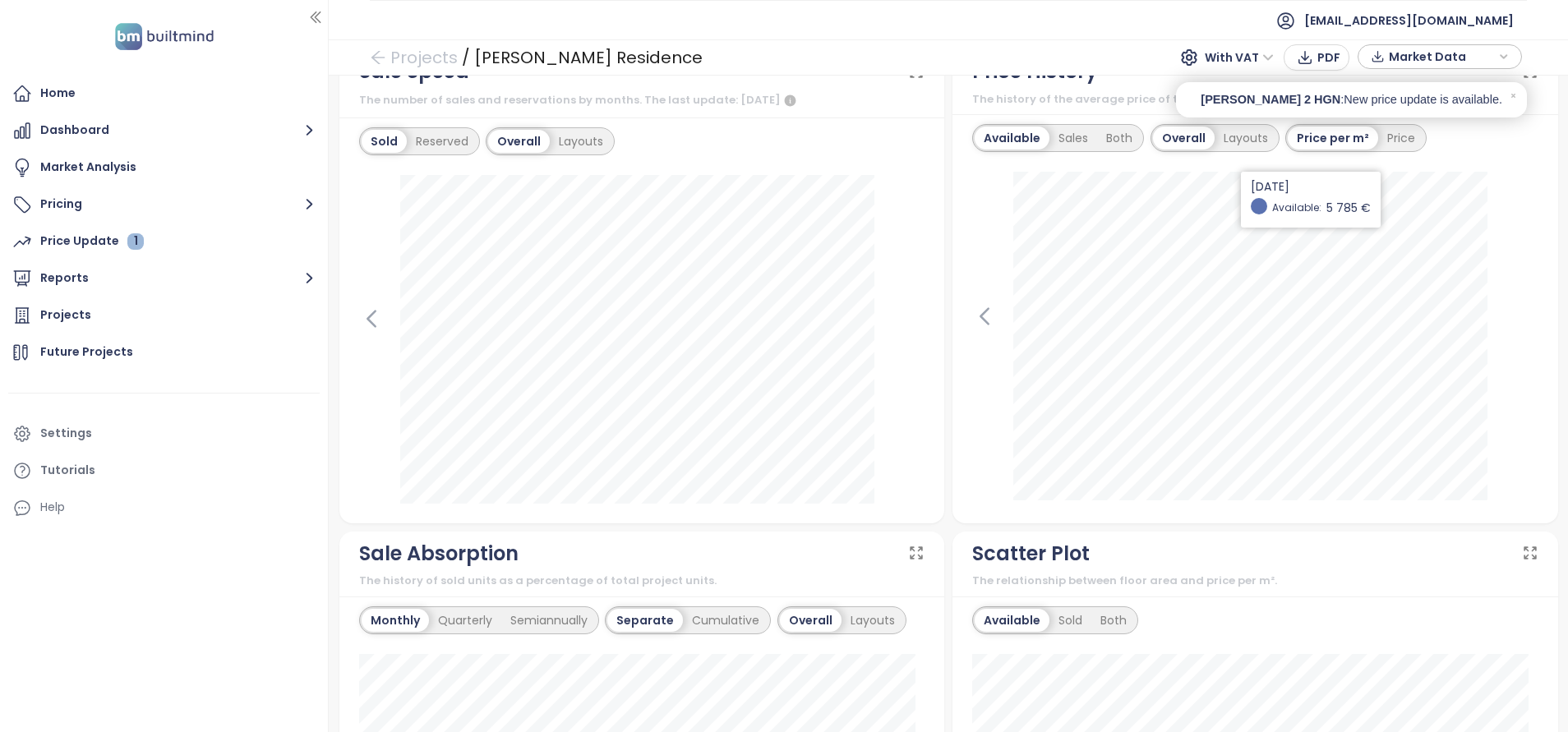
scroll to position [493, 0]
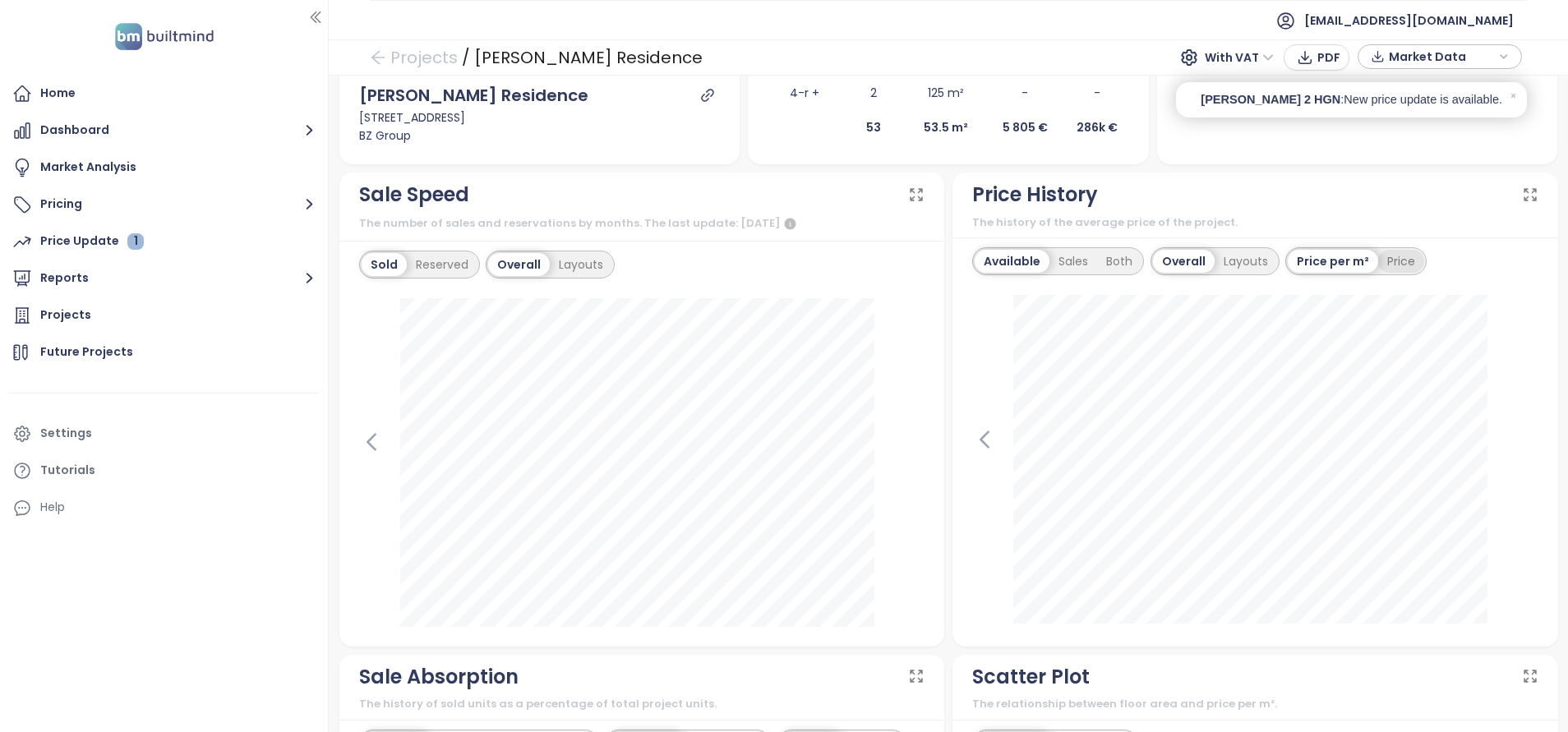
click at [1402, 264] on div "Price" at bounding box center [1401, 261] width 46 height 23
click at [1119, 251] on div "Both" at bounding box center [1120, 261] width 45 height 23
click at [1246, 260] on div "Layouts" at bounding box center [1243, 261] width 62 height 23
click at [1291, 251] on div "Price per m²" at bounding box center [1288, 261] width 88 height 23
click at [1066, 259] on div "Sales" at bounding box center [1074, 261] width 48 height 23
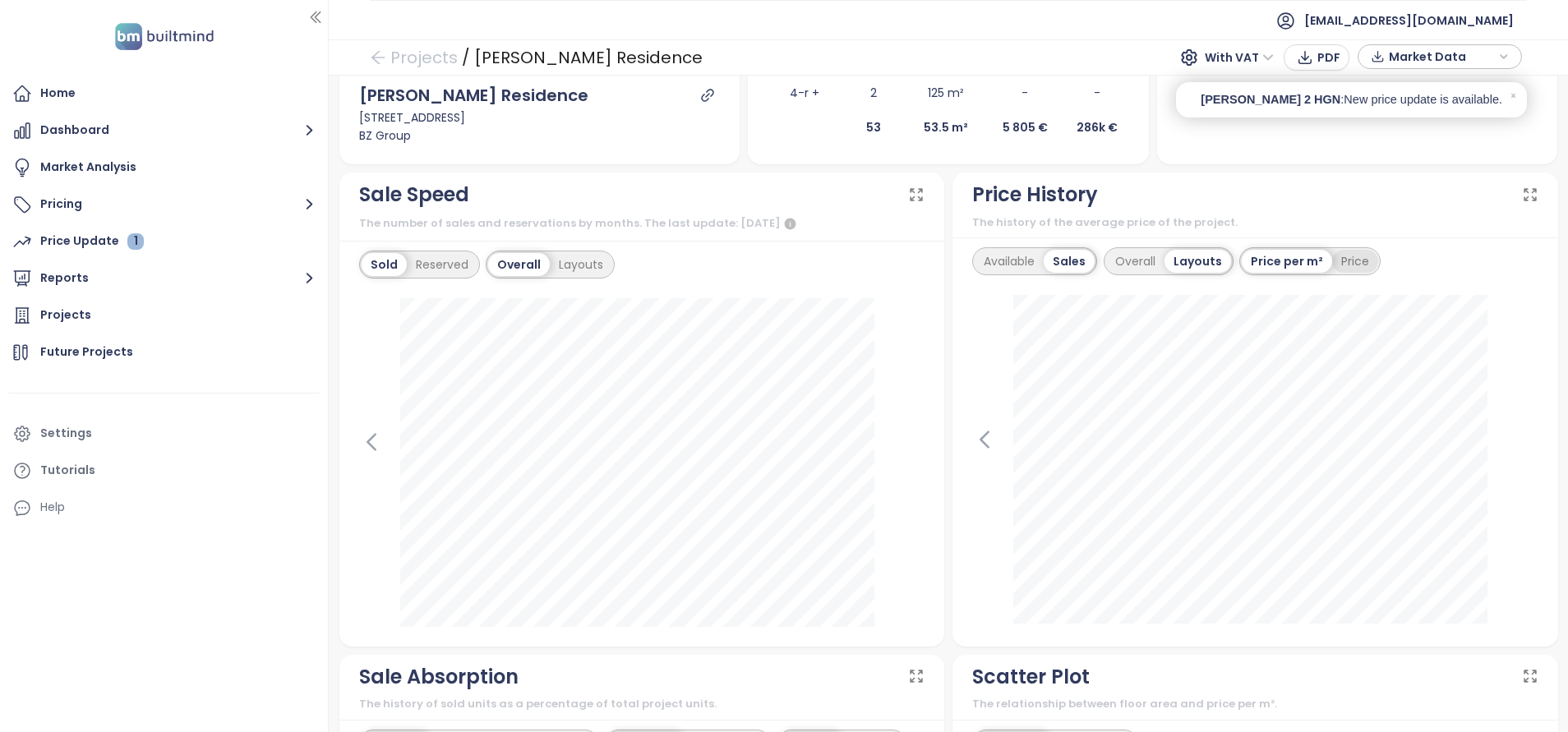
click at [1342, 259] on div "Price" at bounding box center [1355, 261] width 46 height 23
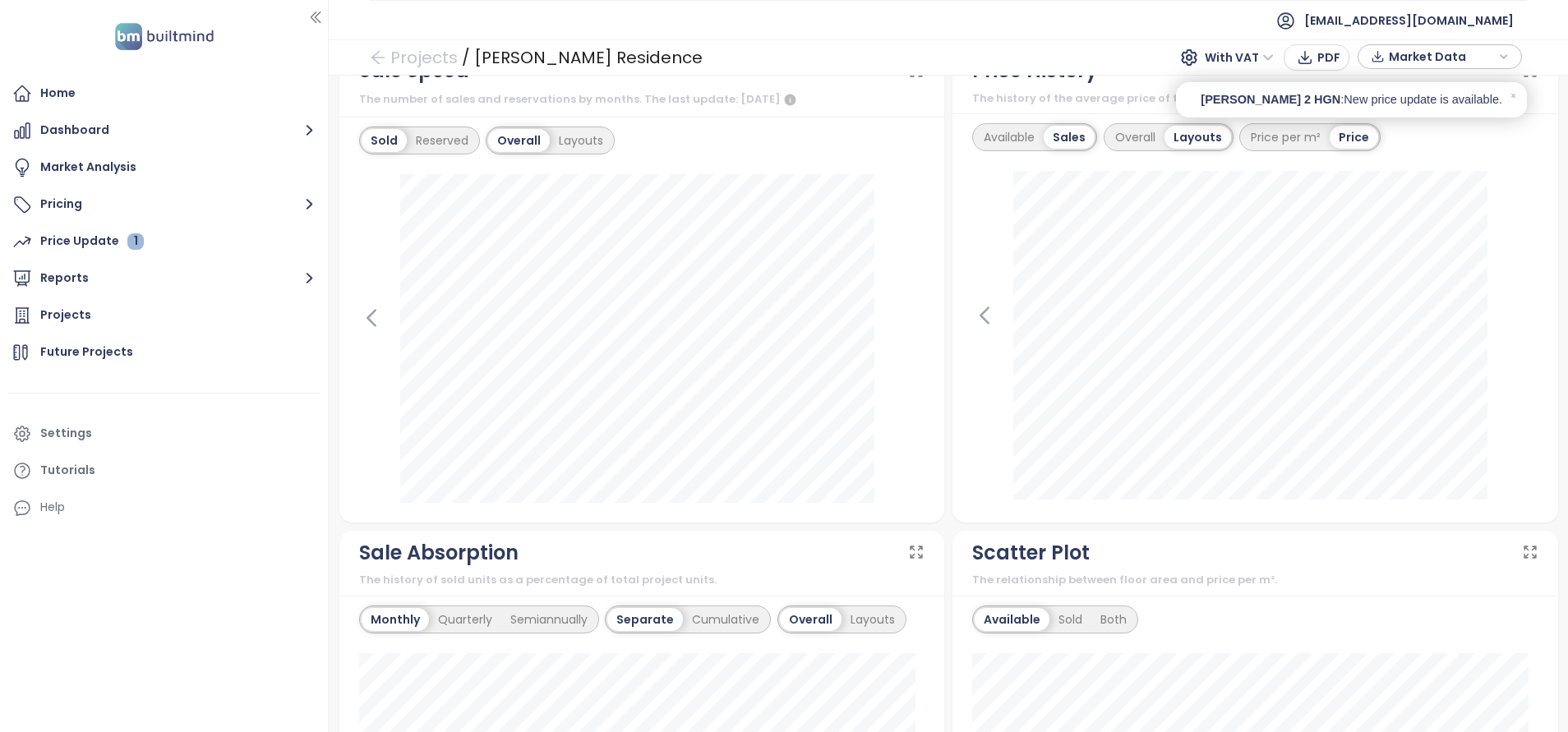
scroll to position [616, 0]
